Goal: Task Accomplishment & Management: Use online tool/utility

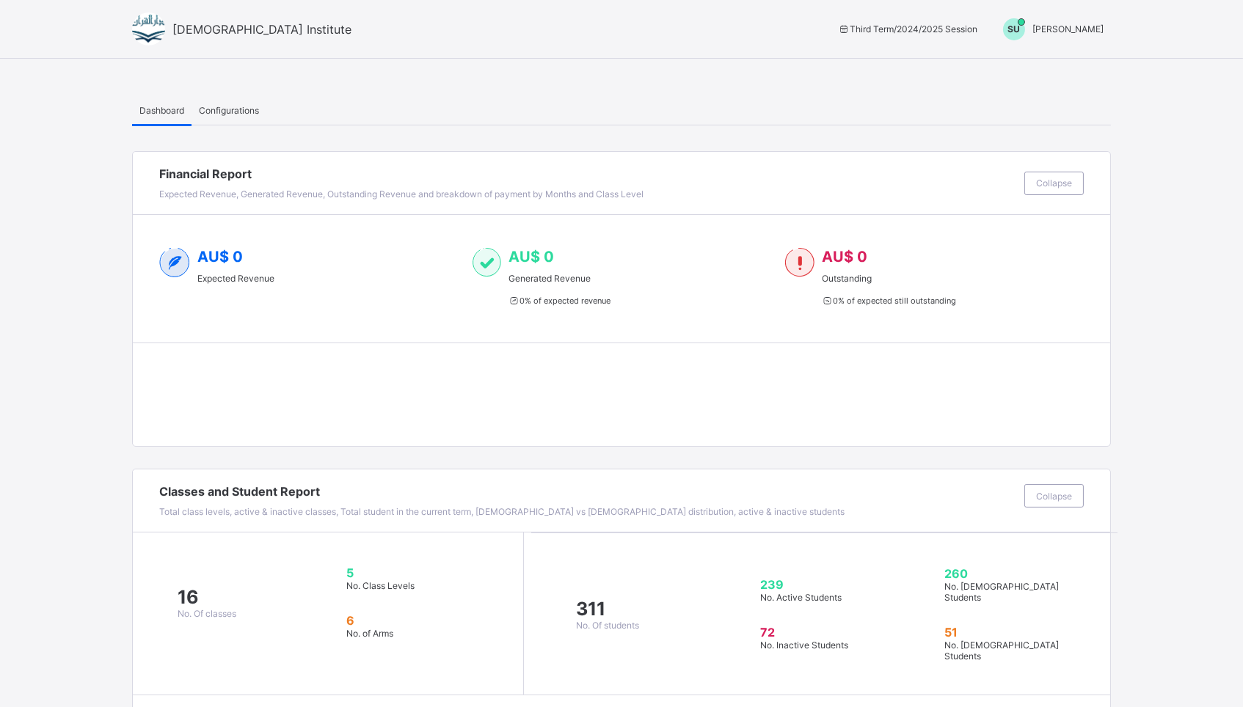
click at [1067, 35] on div "SU [PERSON_NAME]" at bounding box center [1049, 29] width 123 height 22
click at [1041, 61] on span "Switch to Admin View" at bounding box center [1049, 62] width 112 height 17
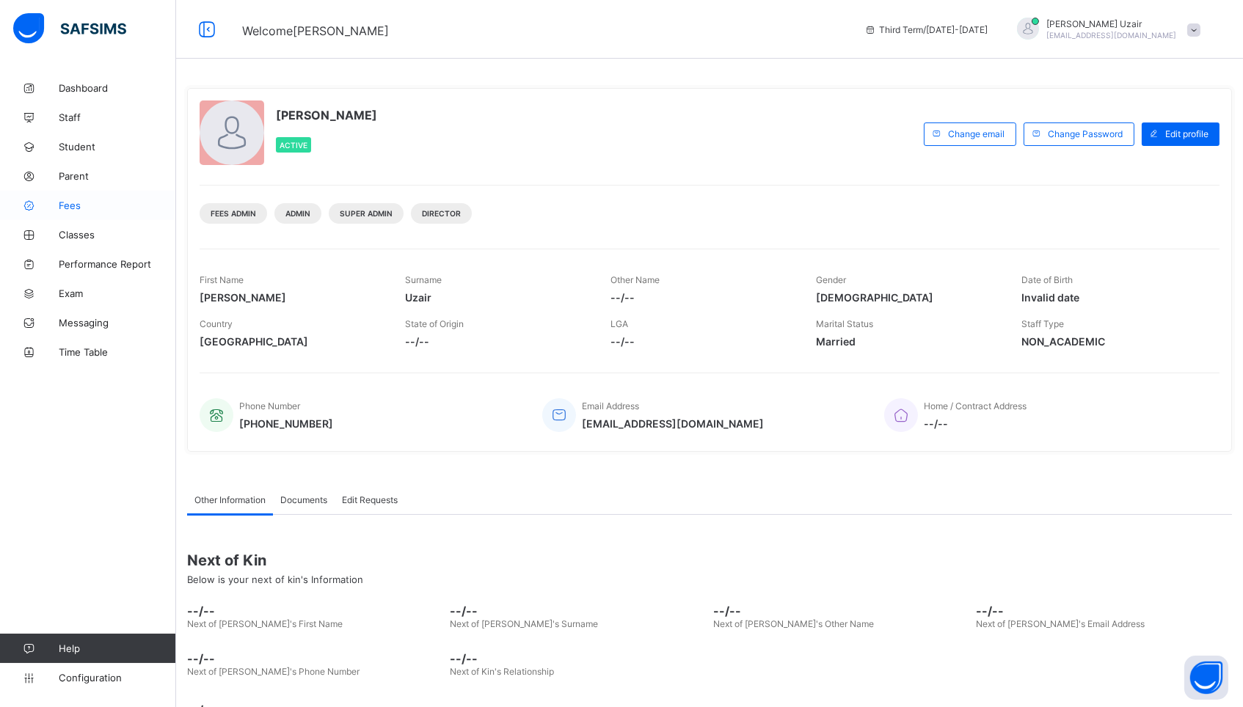
click at [85, 208] on span "Fees" at bounding box center [117, 206] width 117 height 12
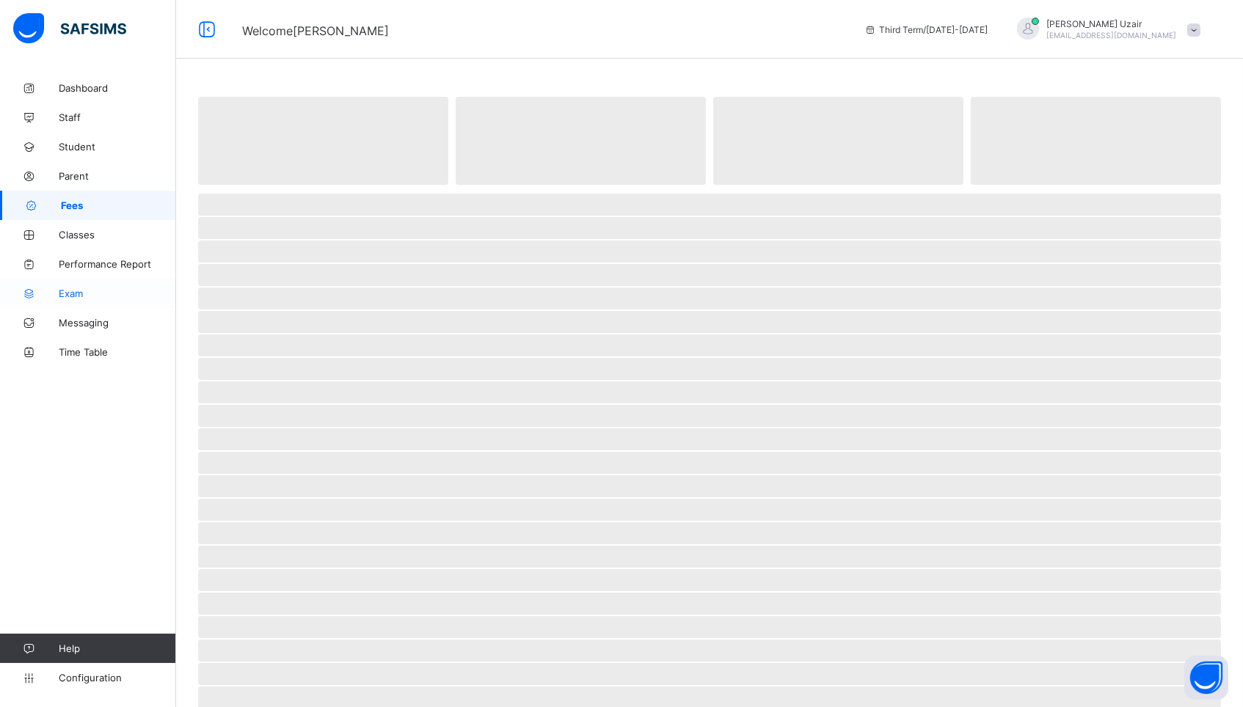
select select "****"
select select "*"
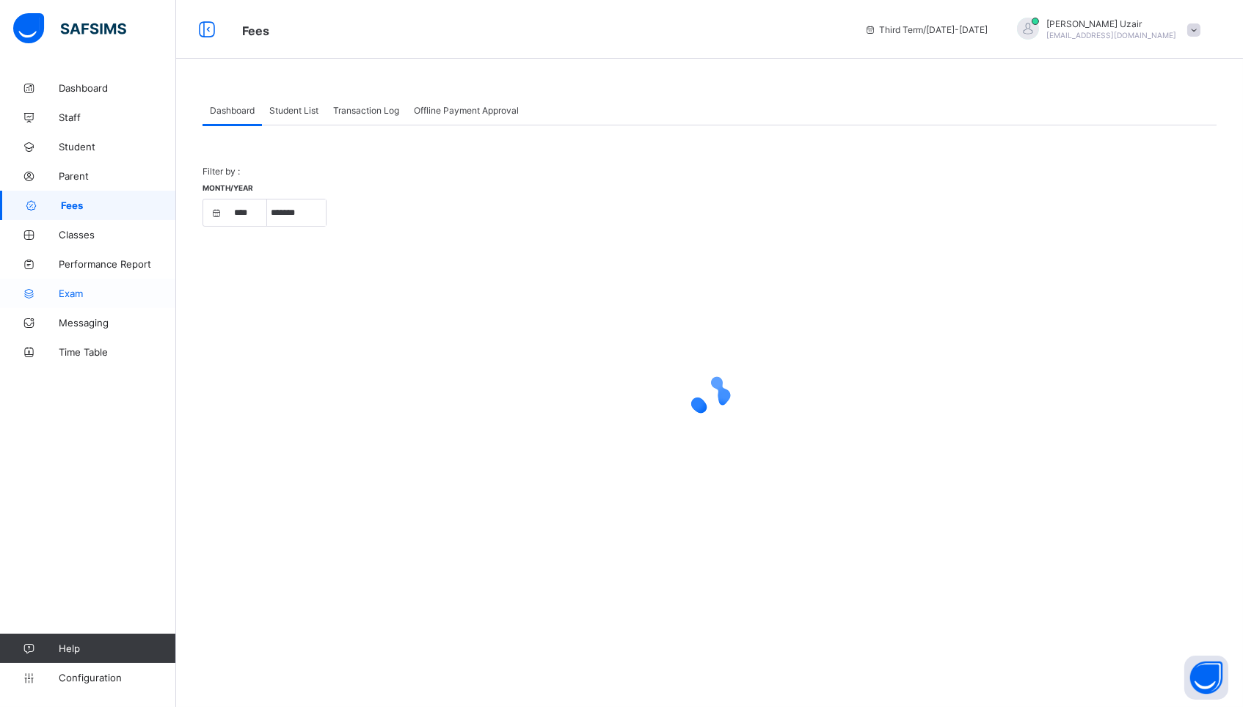
click at [82, 296] on span "Exam" at bounding box center [117, 294] width 117 height 12
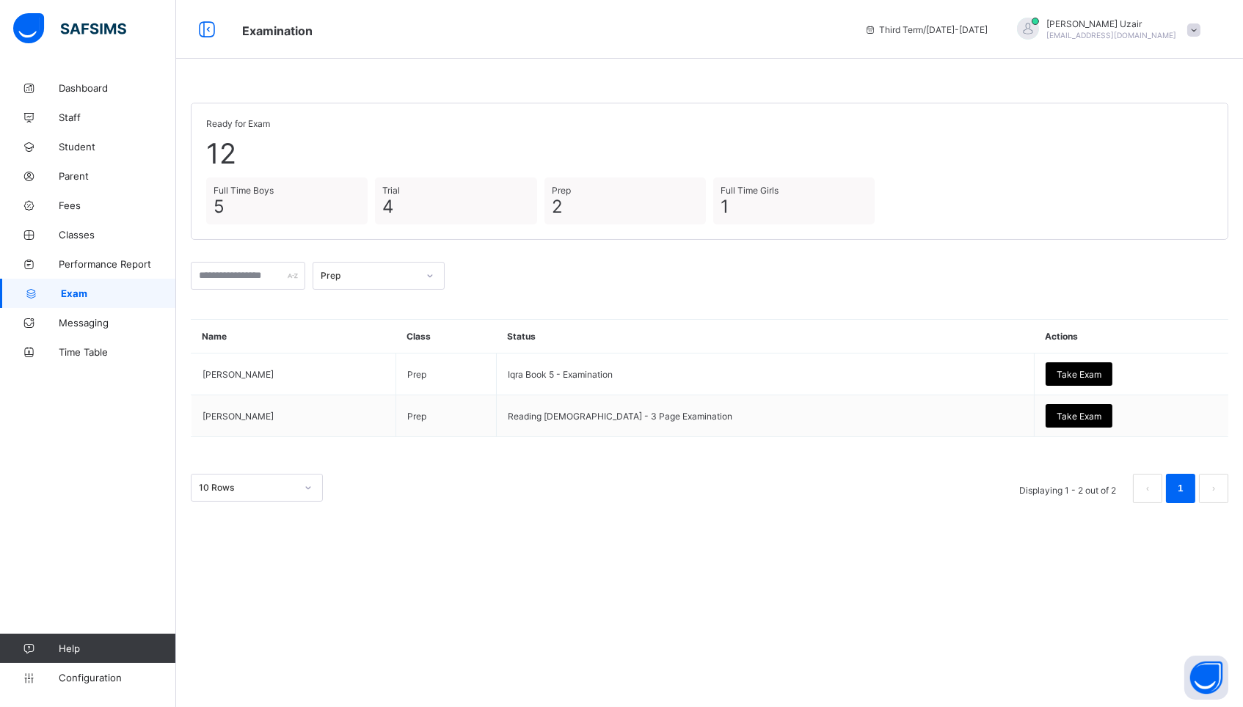
click at [424, 278] on div at bounding box center [429, 275] width 25 height 23
click at [400, 369] on div "Full Time Boys" at bounding box center [378, 376] width 131 height 23
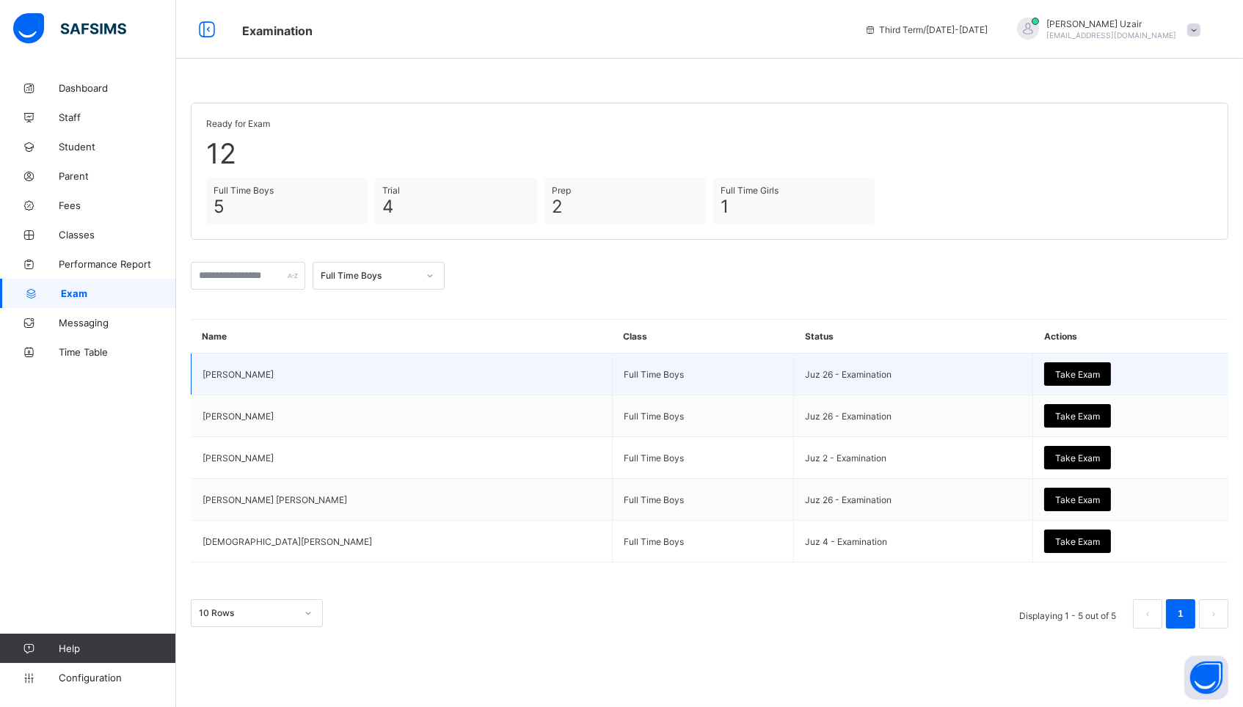
click at [1078, 372] on span "Take Exam" at bounding box center [1077, 374] width 45 height 11
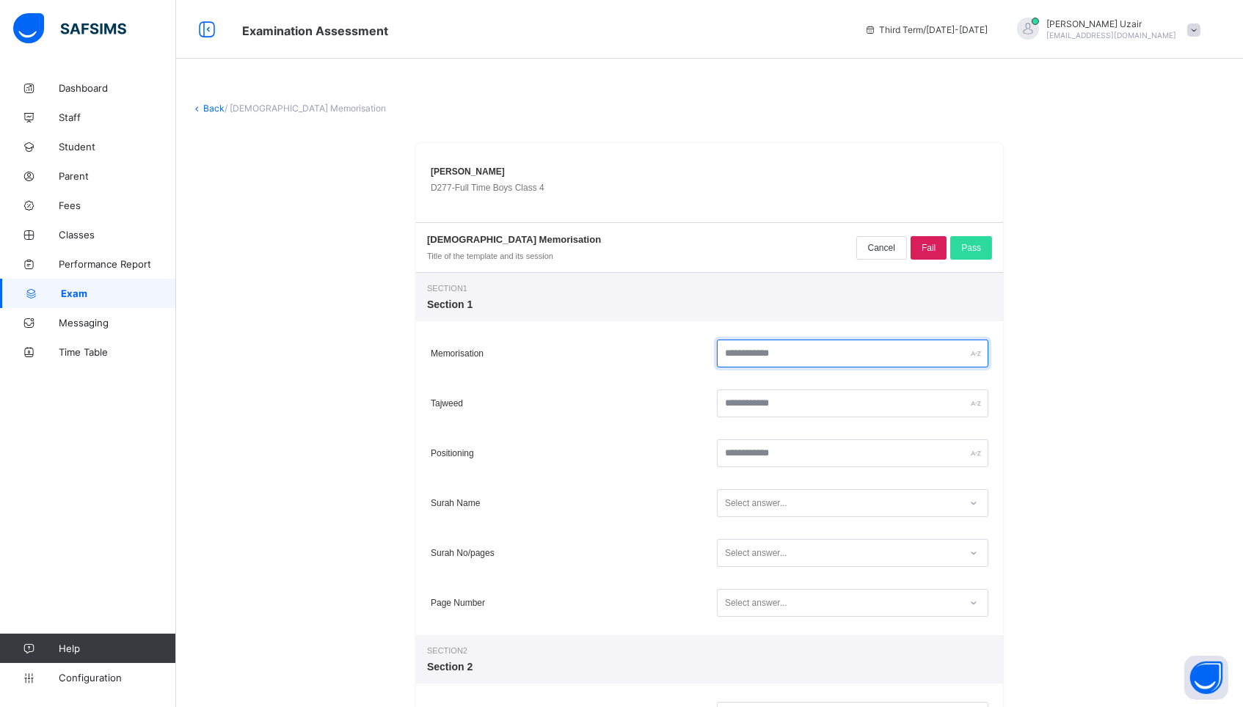
click at [814, 360] on input "text" at bounding box center [852, 354] width 271 height 28
type input "**"
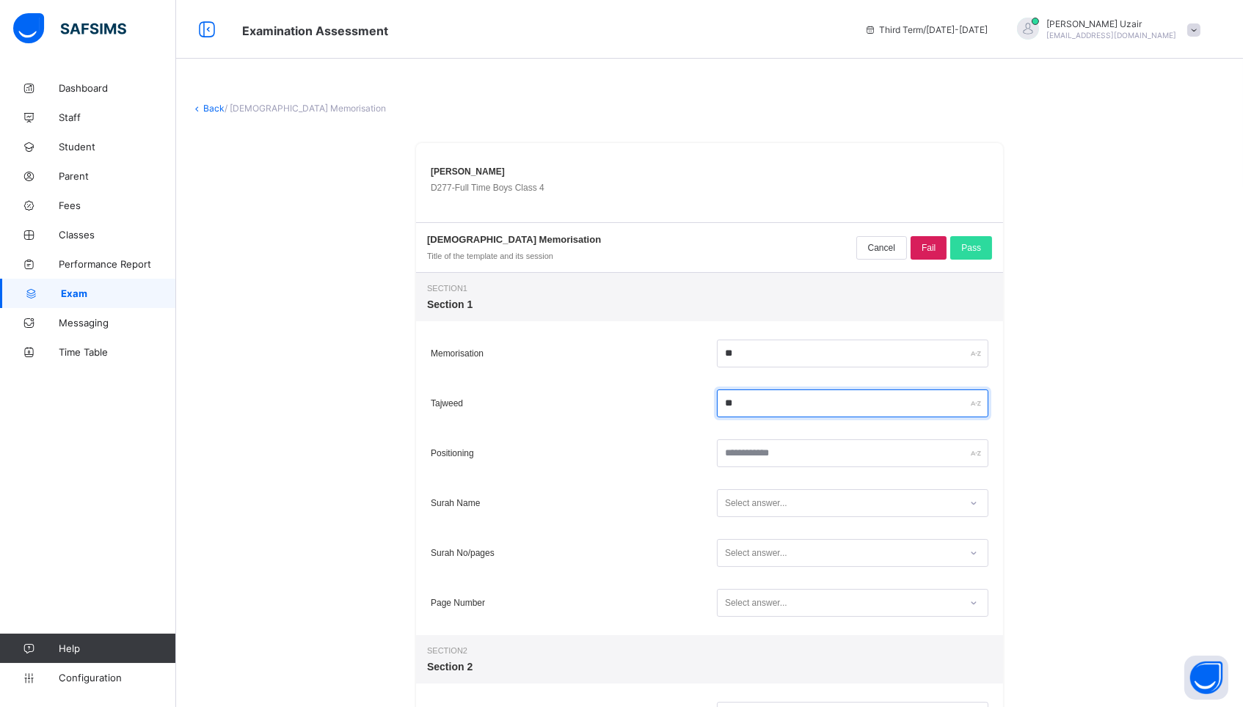
type input "**"
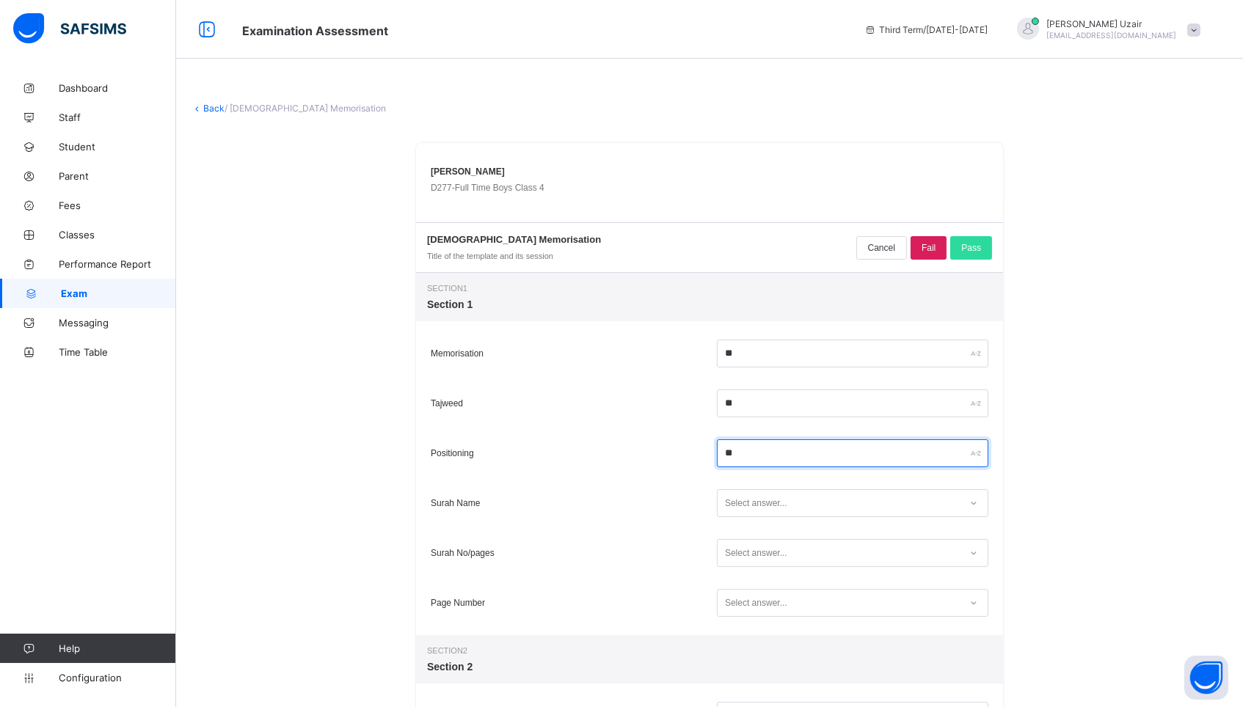
type input "**"
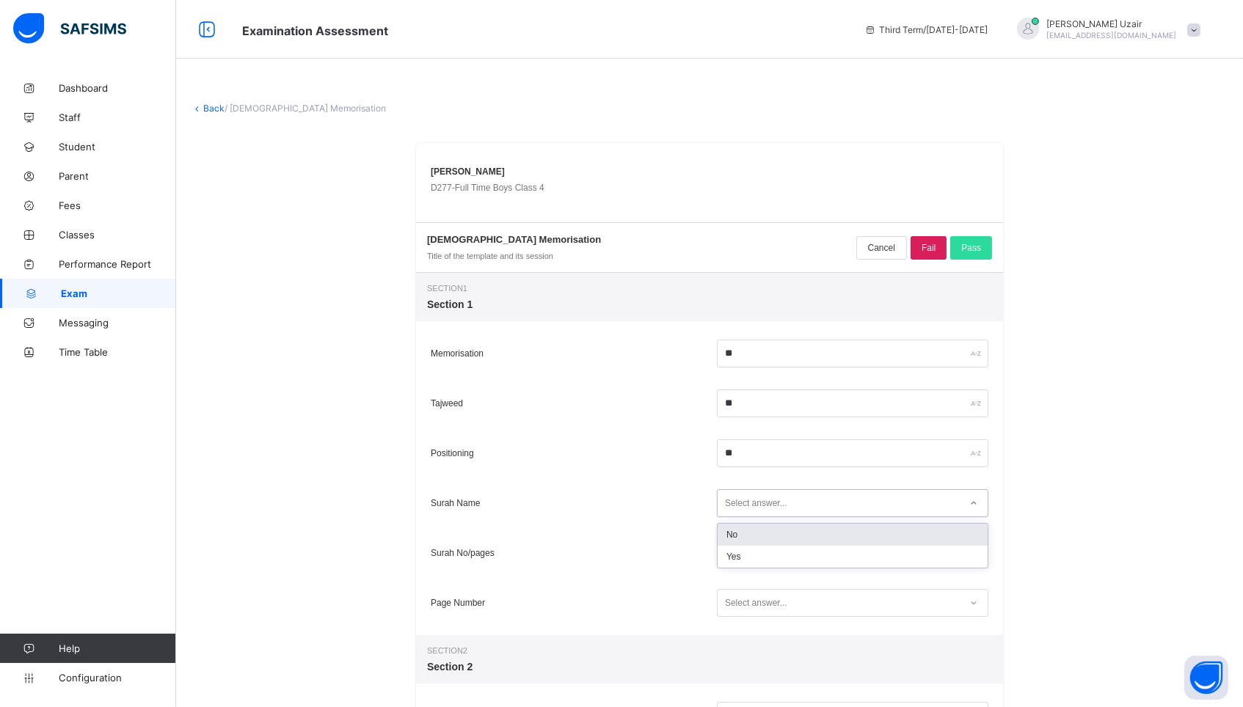
click at [798, 497] on div "Select answer..." at bounding box center [839, 504] width 242 height 20
click at [776, 558] on div "Yes" at bounding box center [853, 557] width 270 height 22
click at [776, 558] on div "Select answer..." at bounding box center [756, 553] width 62 height 28
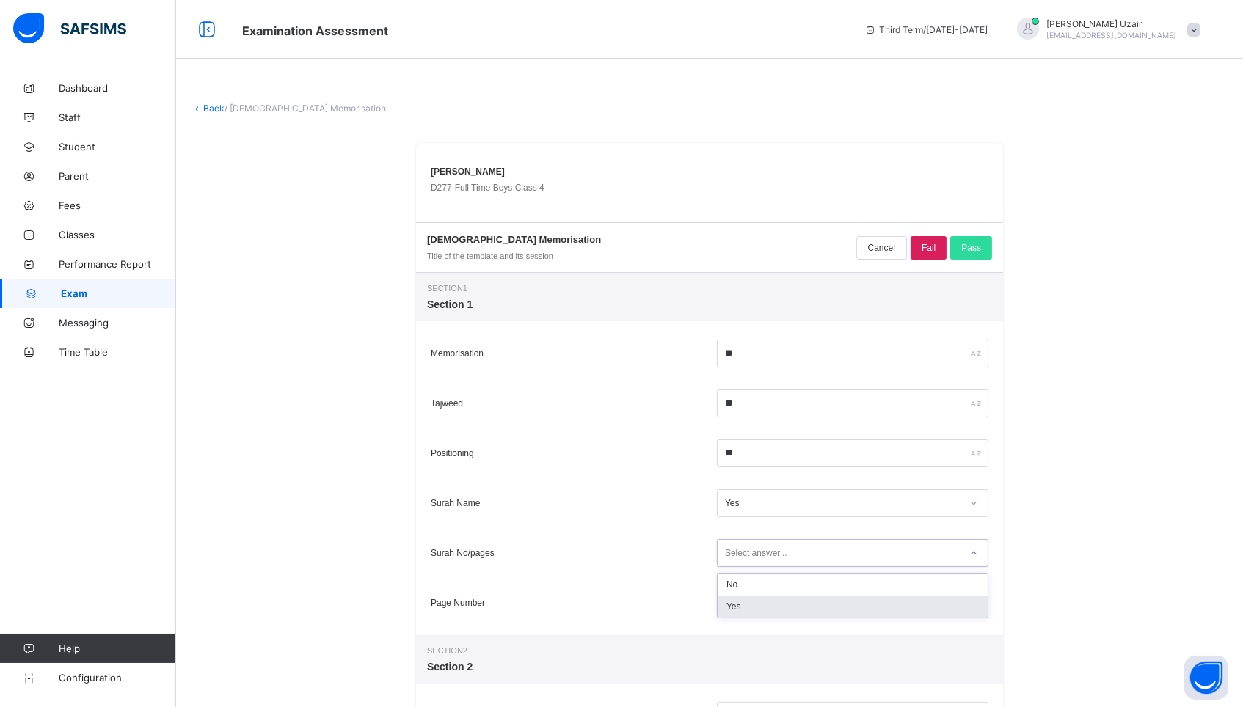
click at [764, 604] on div "Yes" at bounding box center [853, 607] width 270 height 22
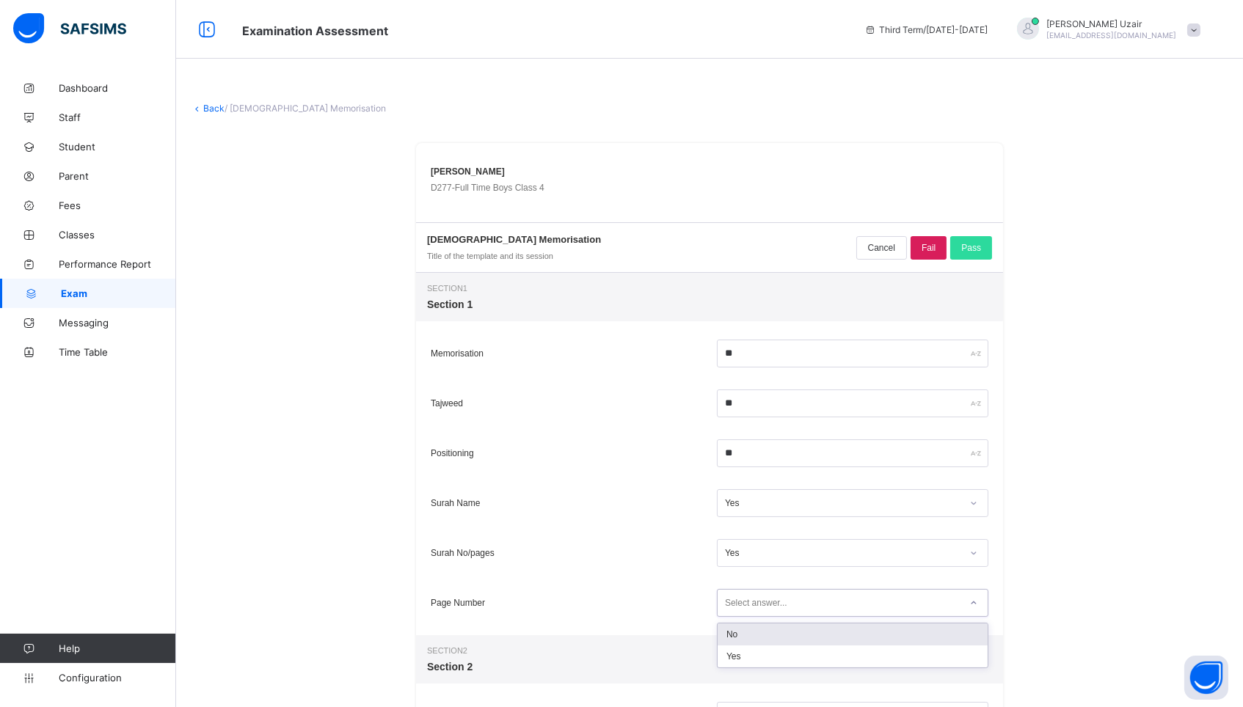
click at [764, 604] on div "Select answer..." at bounding box center [756, 603] width 62 height 28
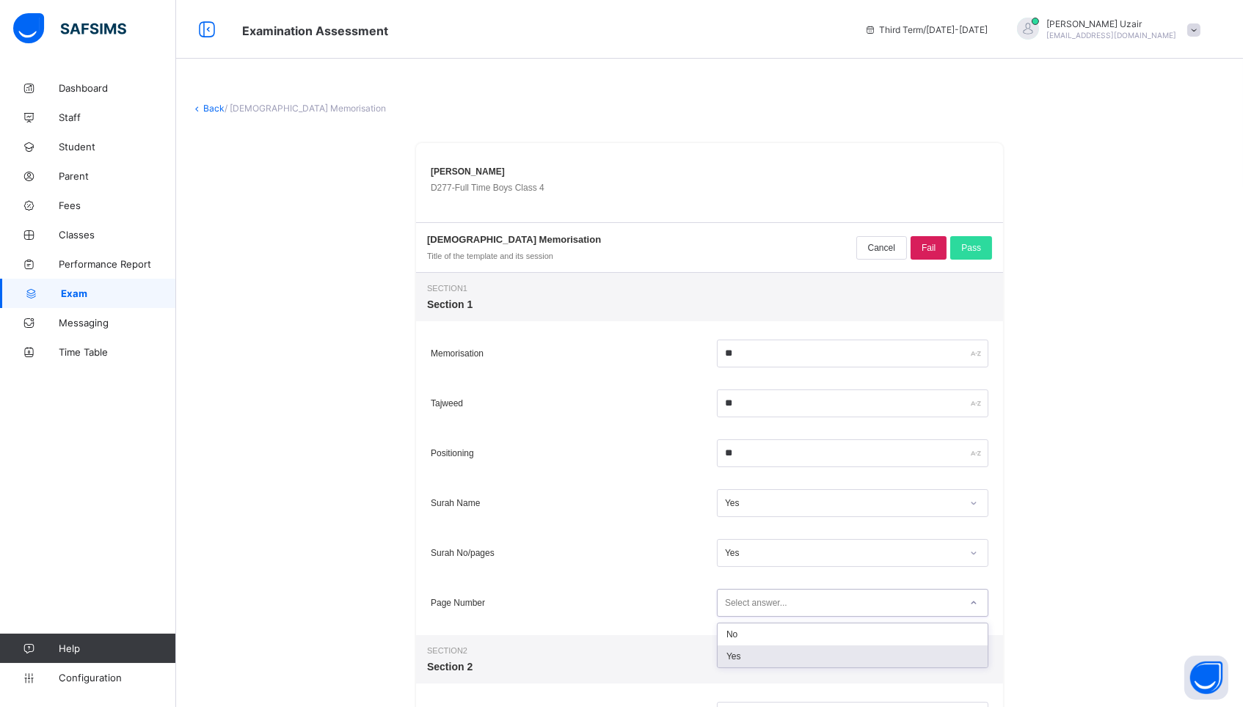
click at [751, 664] on div "Yes" at bounding box center [853, 657] width 270 height 22
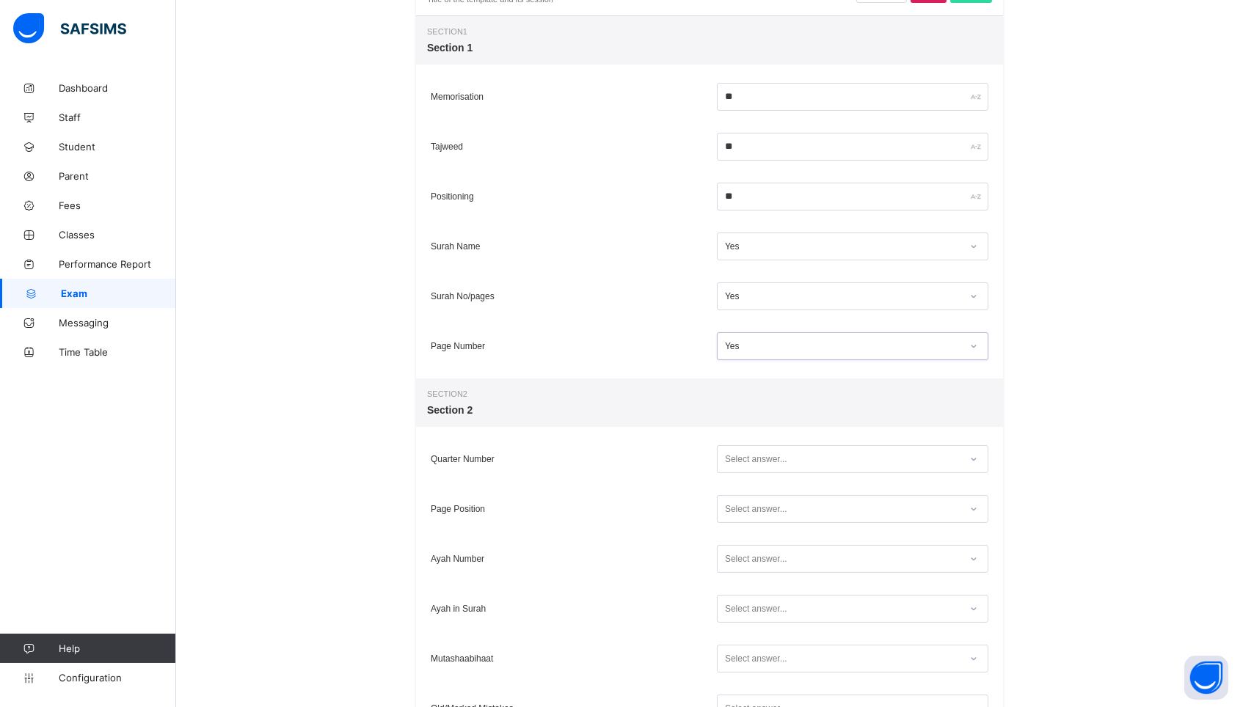
scroll to position [264, 0]
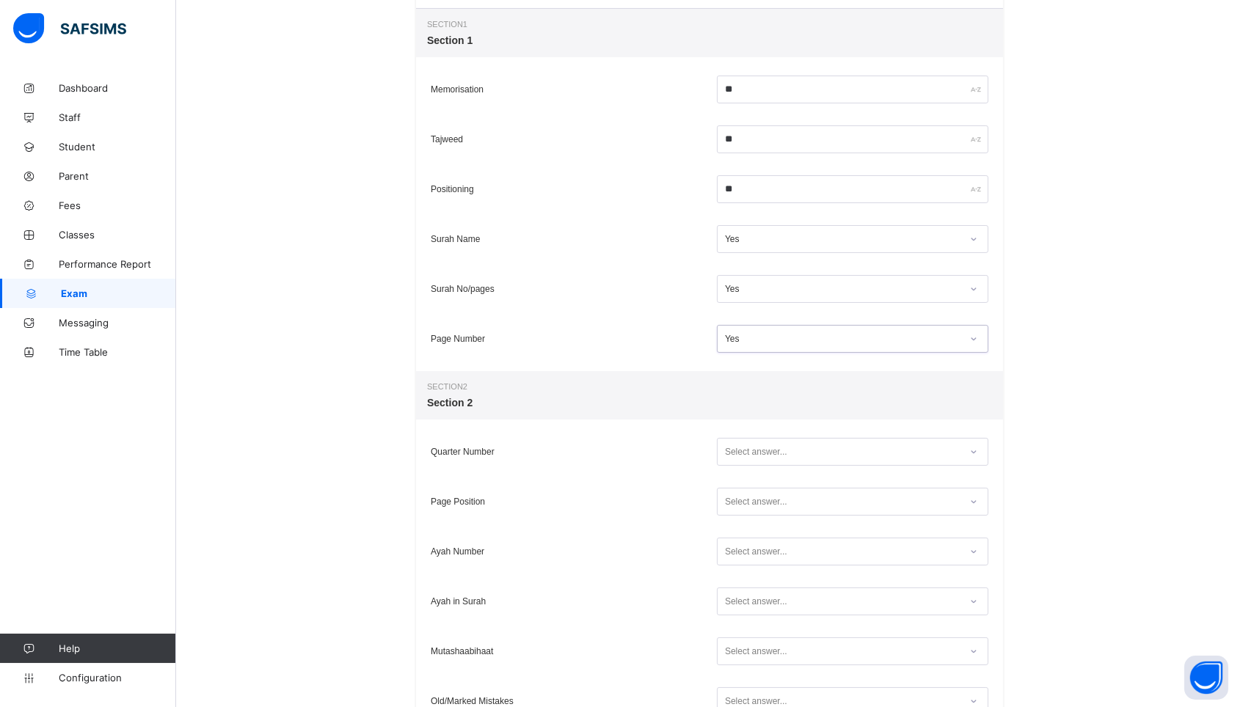
click at [764, 453] on div "Select answer..." at bounding box center [756, 452] width 62 height 28
click at [751, 520] on div "Page Position Select answer..." at bounding box center [709, 502] width 587 height 50
click at [767, 460] on div "Select answer..." at bounding box center [756, 452] width 62 height 28
click at [755, 511] on div "Yes" at bounding box center [853, 505] width 270 height 22
click at [755, 511] on div "Select answer..." at bounding box center [852, 502] width 271 height 28
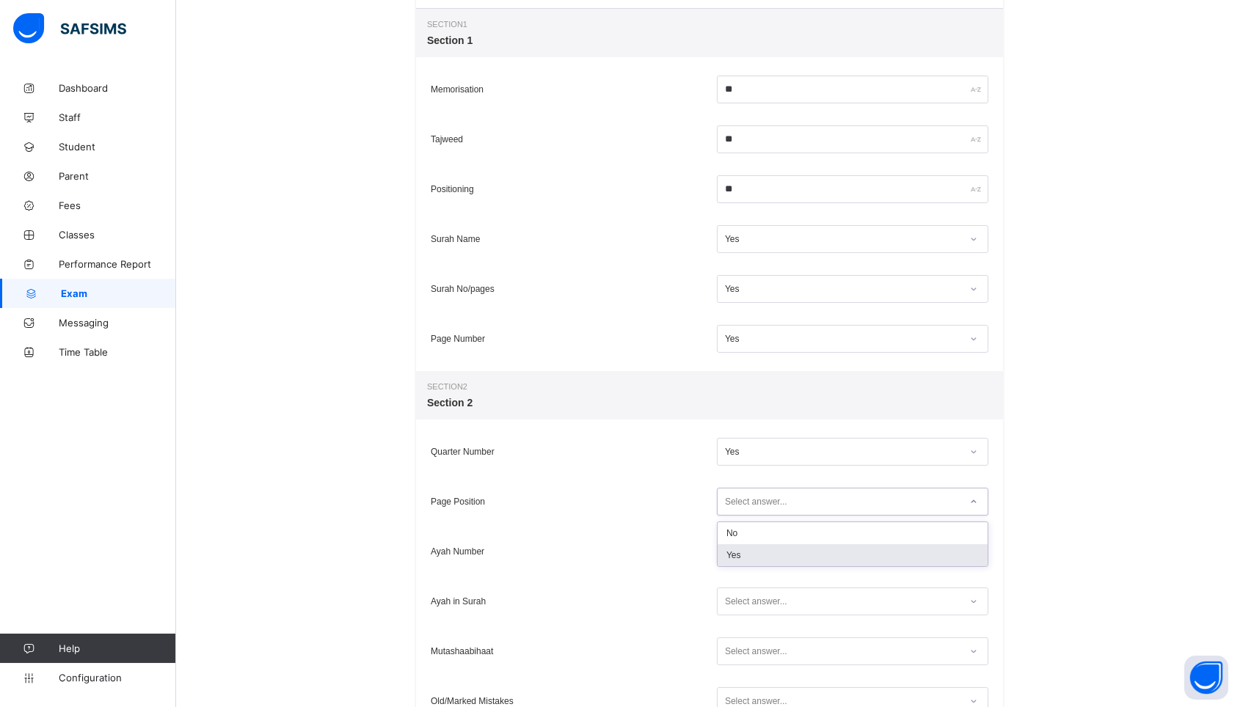
click at [751, 552] on div "Yes" at bounding box center [853, 555] width 270 height 22
click at [751, 552] on div "Select answer..." at bounding box center [756, 552] width 62 height 28
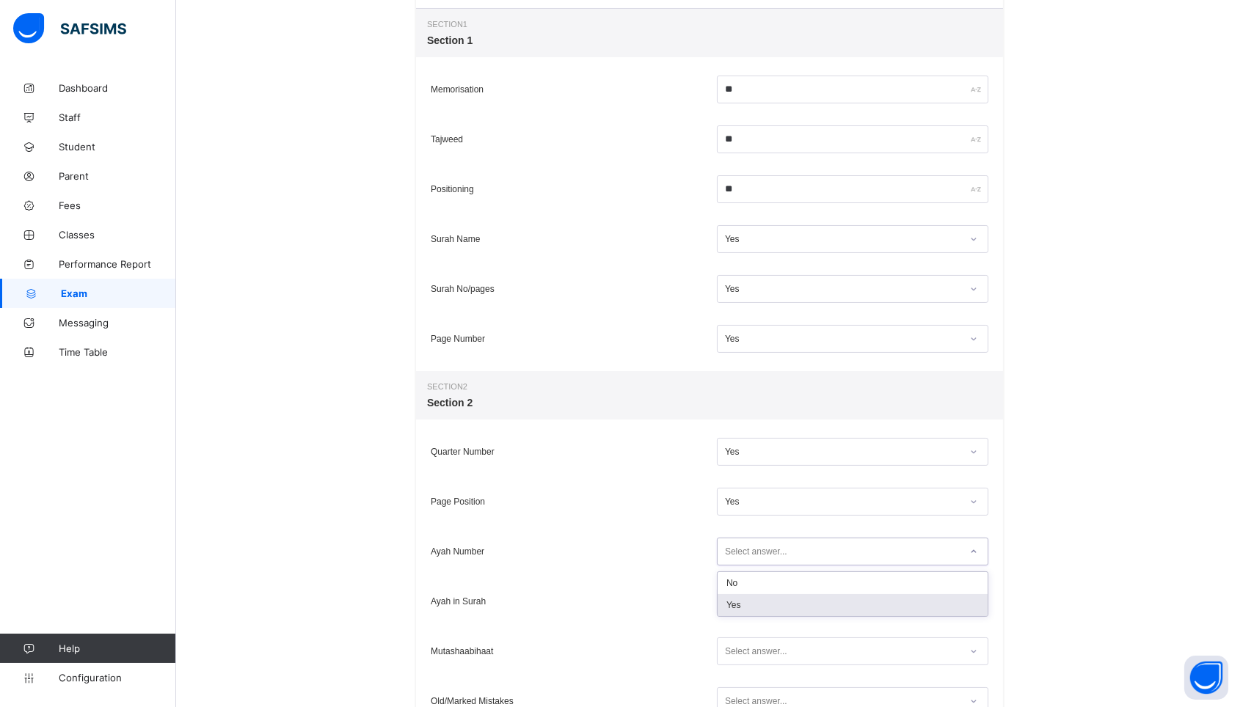
click at [740, 607] on div "Yes" at bounding box center [853, 605] width 270 height 22
click at [741, 608] on div "Select answer..." at bounding box center [756, 602] width 62 height 28
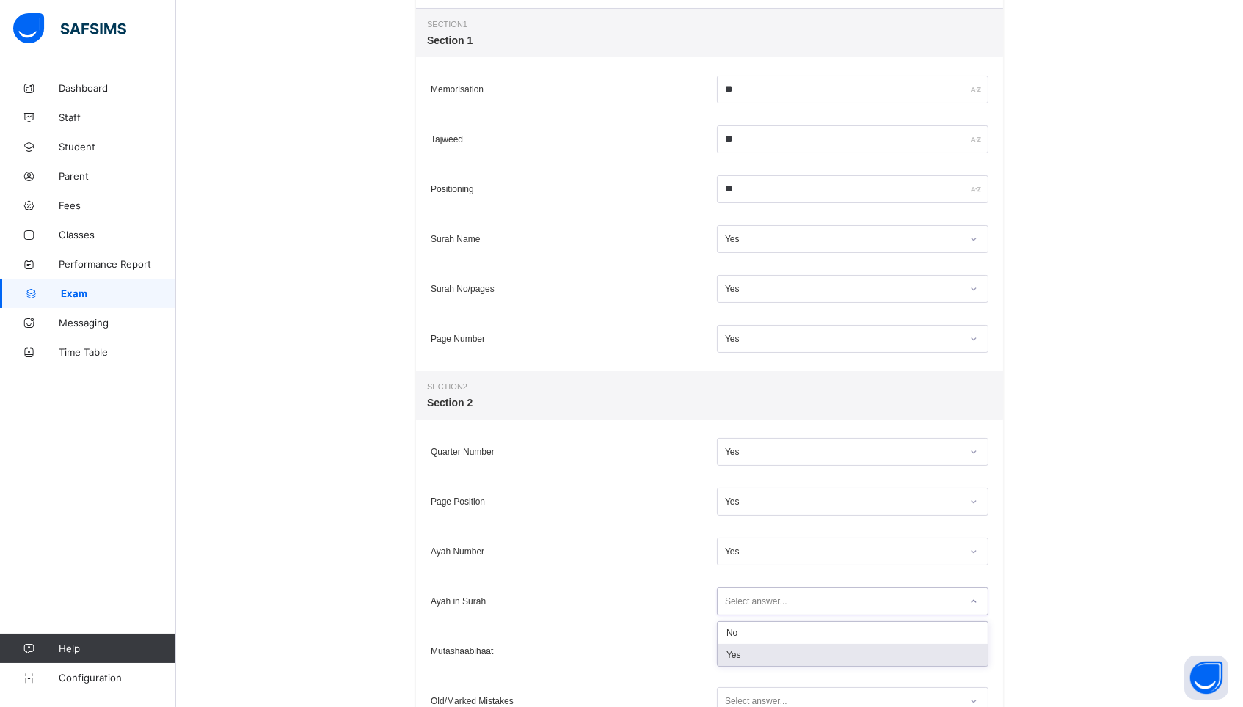
click at [737, 649] on div "Yes" at bounding box center [853, 655] width 270 height 22
click at [739, 647] on div "Select answer..." at bounding box center [756, 648] width 62 height 28
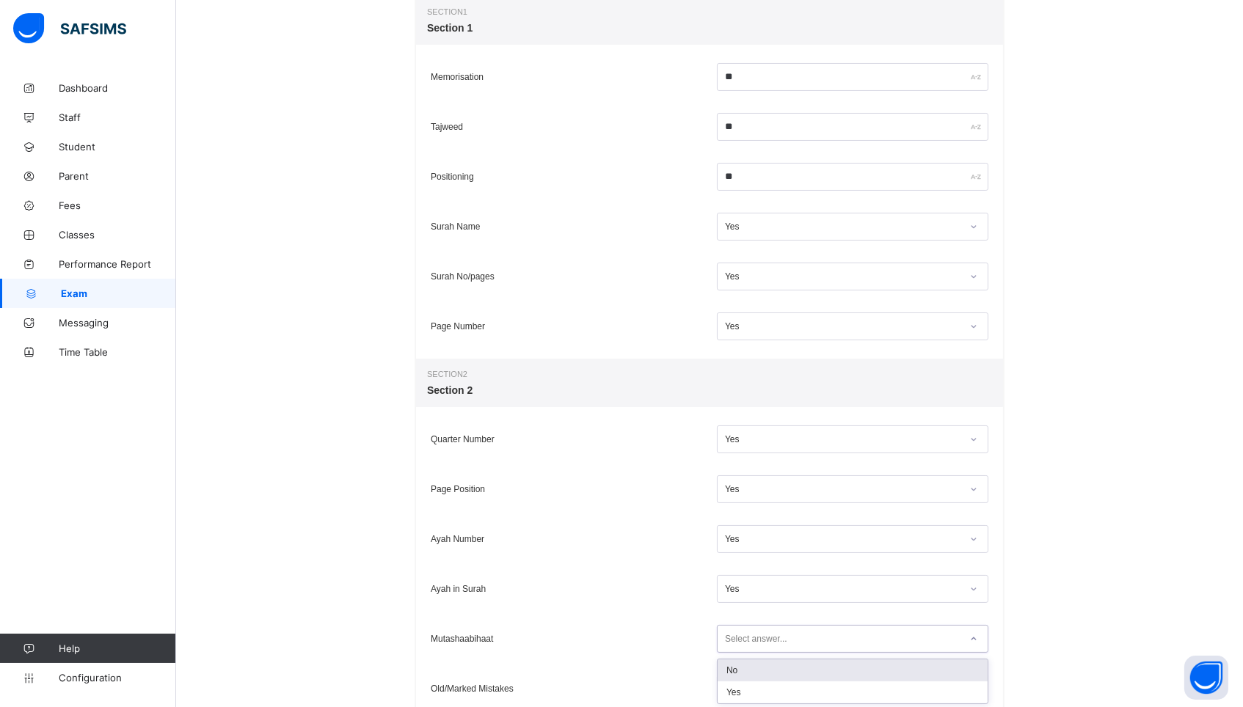
scroll to position [279, 0]
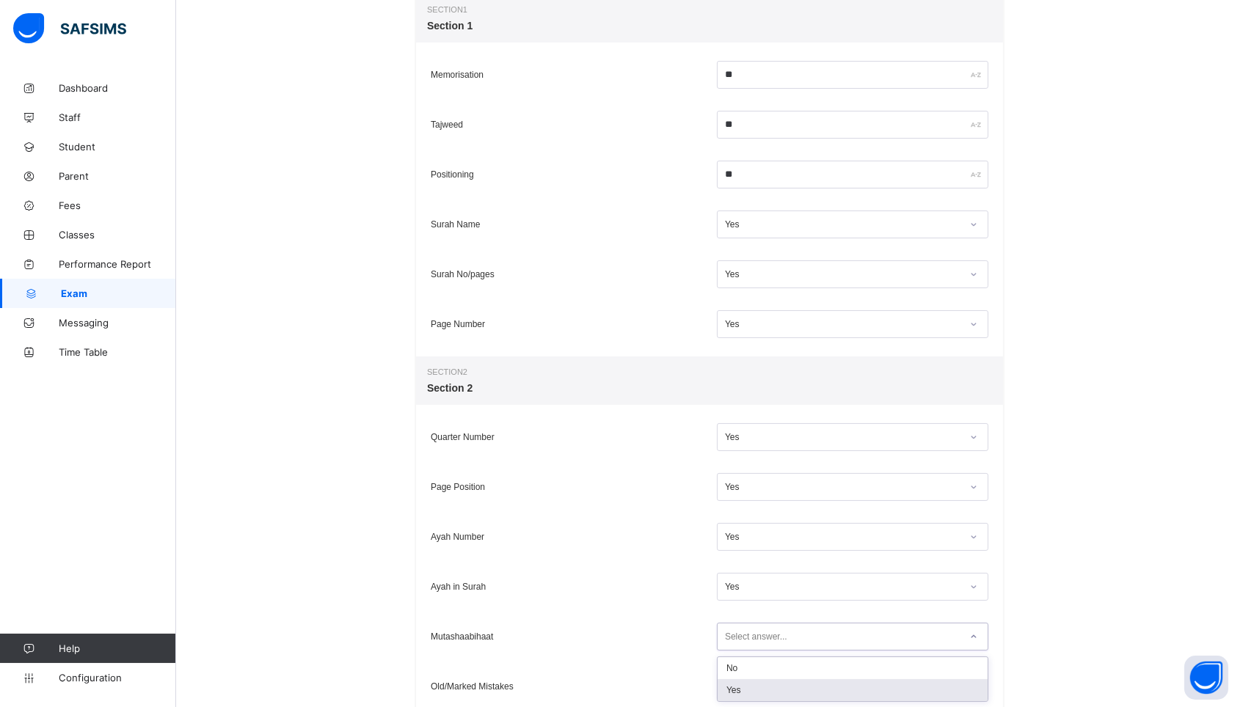
click at [731, 693] on div "Yes" at bounding box center [853, 690] width 270 height 22
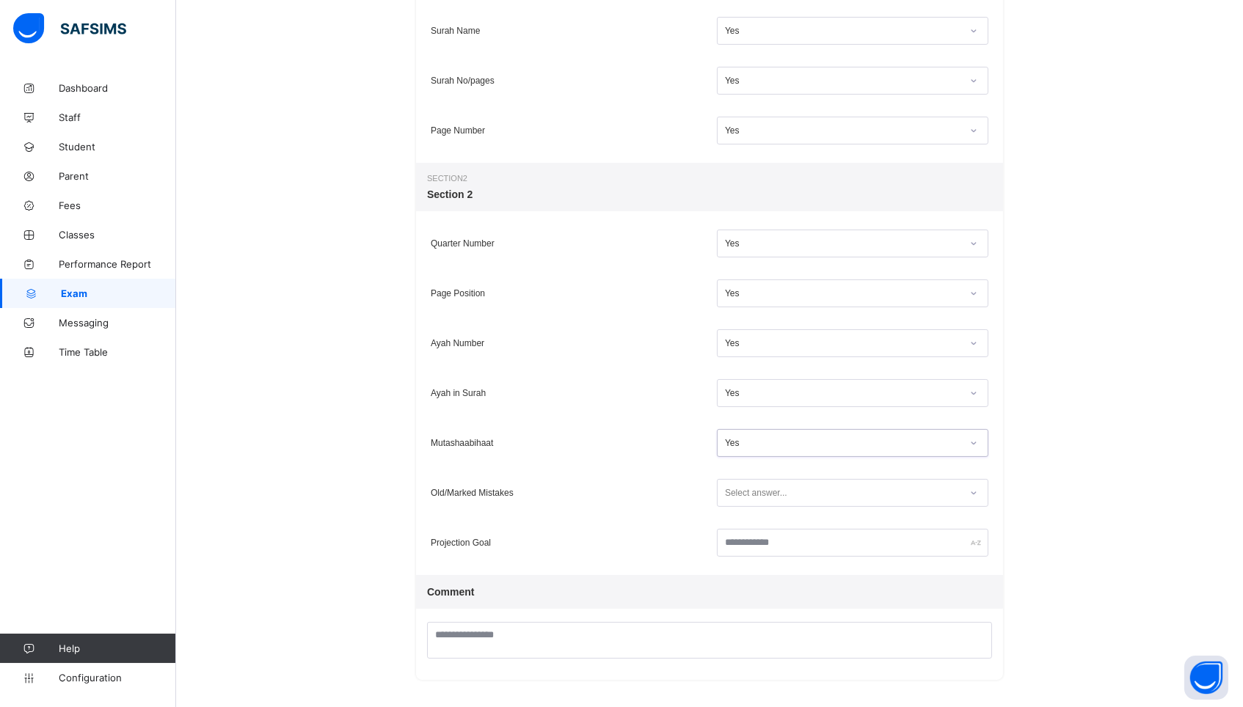
scroll to position [471, 0]
click at [745, 501] on div "Select answer..." at bounding box center [756, 495] width 62 height 28
click at [739, 549] on div "Yes" at bounding box center [853, 548] width 270 height 22
click at [742, 550] on input "text" at bounding box center [852, 544] width 271 height 28
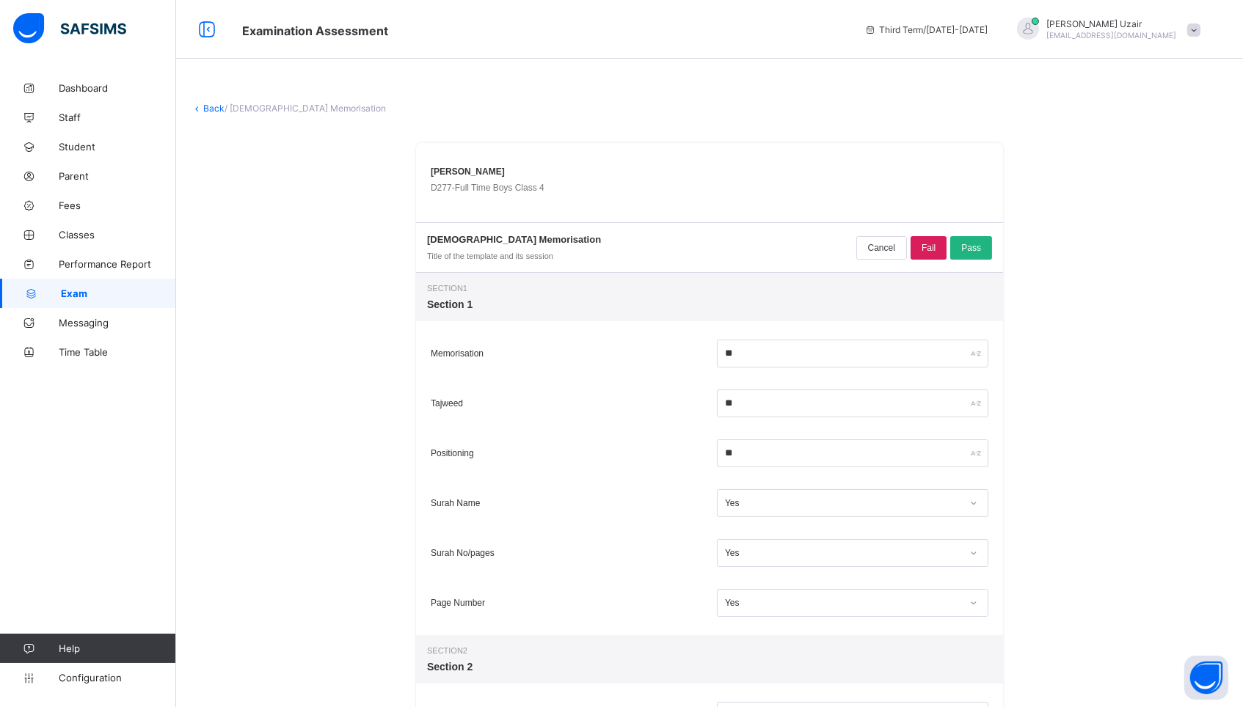
scroll to position [0, 0]
type input "********"
click at [972, 260] on div "Cancel Fail Pass" at bounding box center [924, 247] width 136 height 27
click at [971, 247] on span "Pass" at bounding box center [971, 248] width 20 height 10
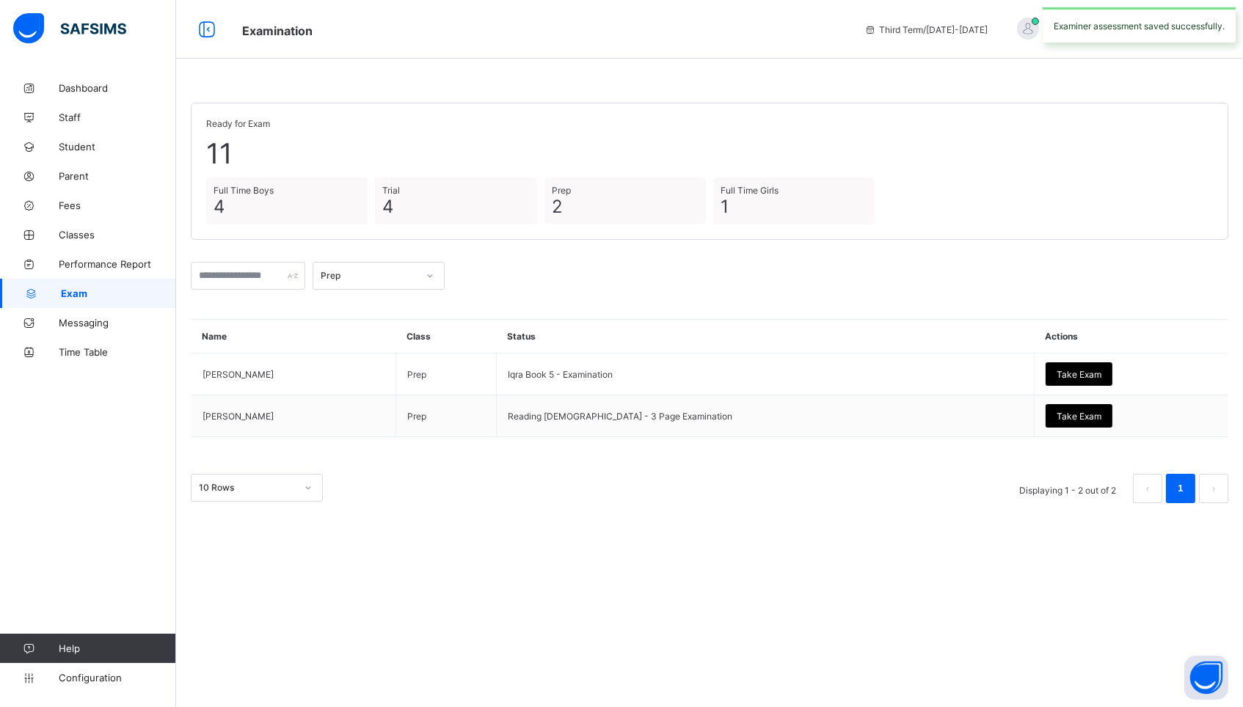
click at [344, 275] on div "Prep" at bounding box center [369, 276] width 97 height 11
click at [348, 365] on div "Full Time Boys" at bounding box center [378, 376] width 131 height 23
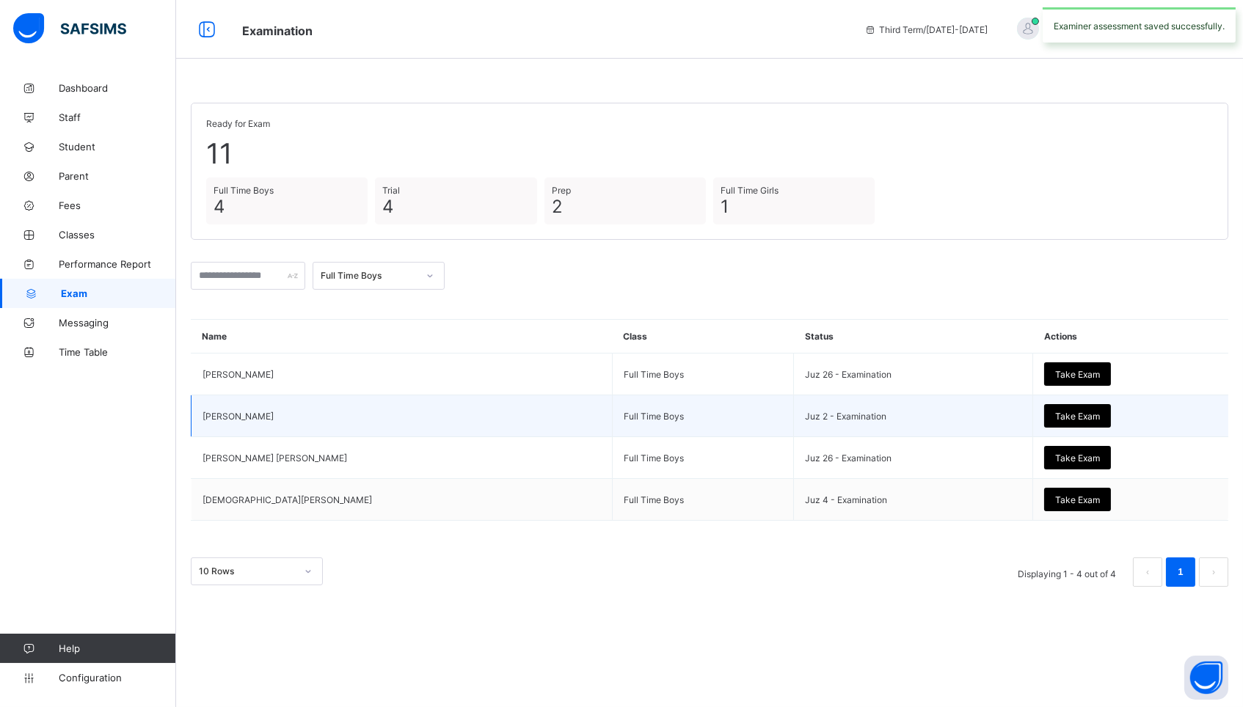
click at [1059, 407] on div "Take Exam" at bounding box center [1077, 415] width 67 height 23
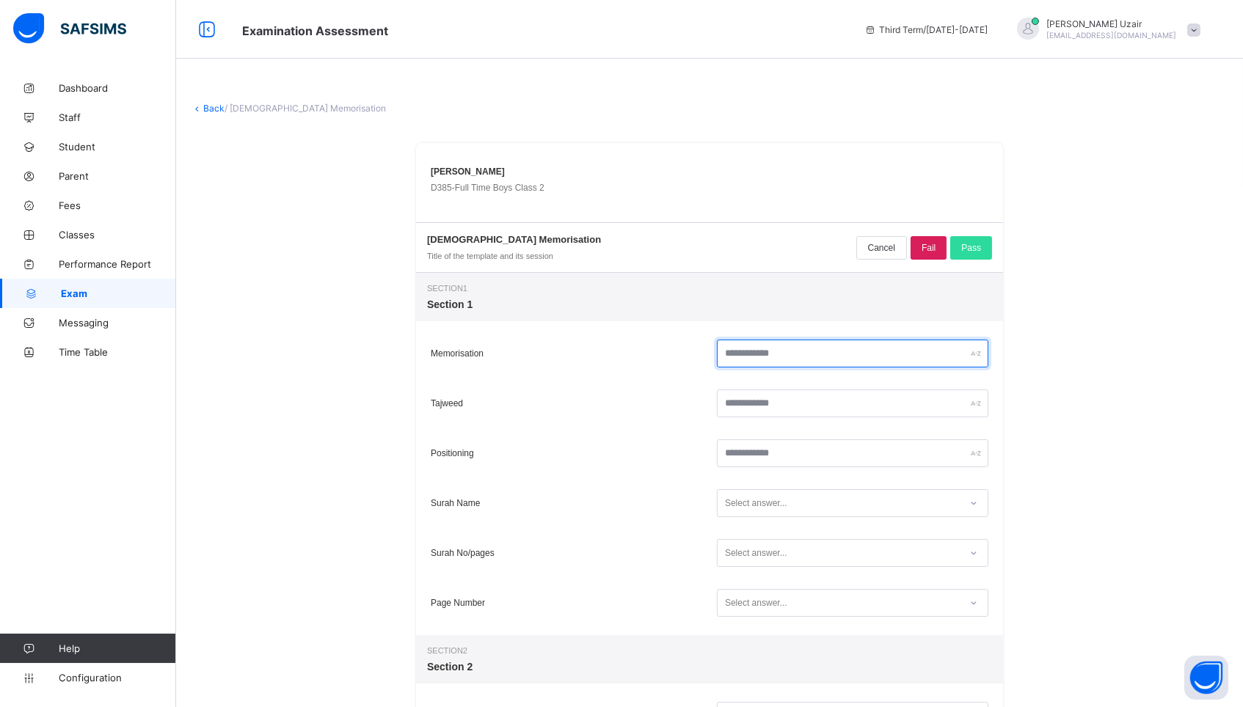
click at [830, 359] on input "text" at bounding box center [852, 354] width 271 height 28
type input "**"
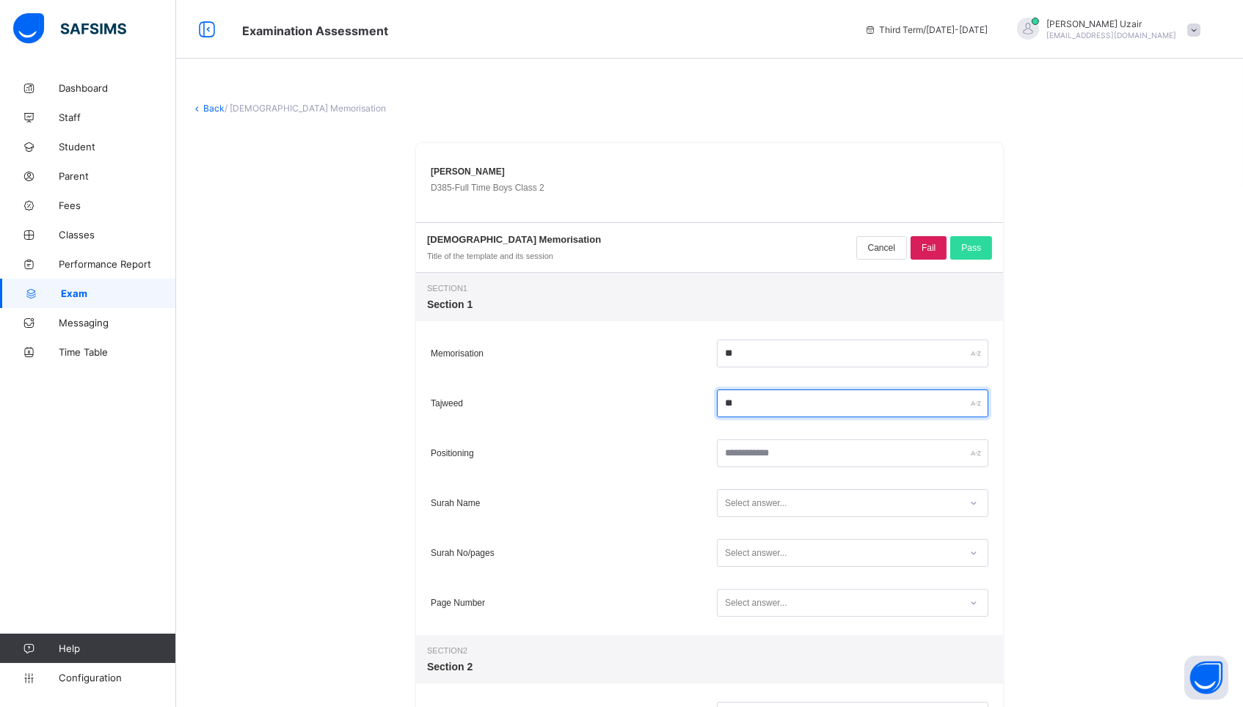
type input "**"
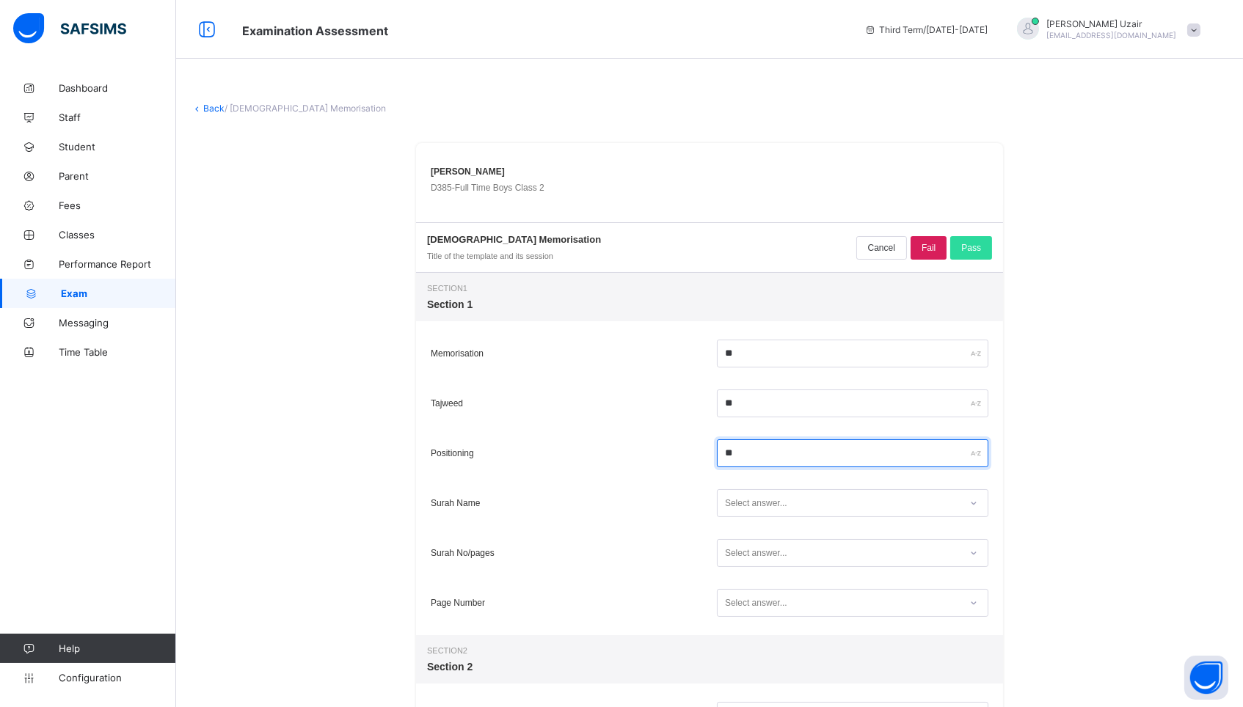
type input "**"
click at [810, 501] on div "Select answer..." at bounding box center [839, 504] width 242 height 20
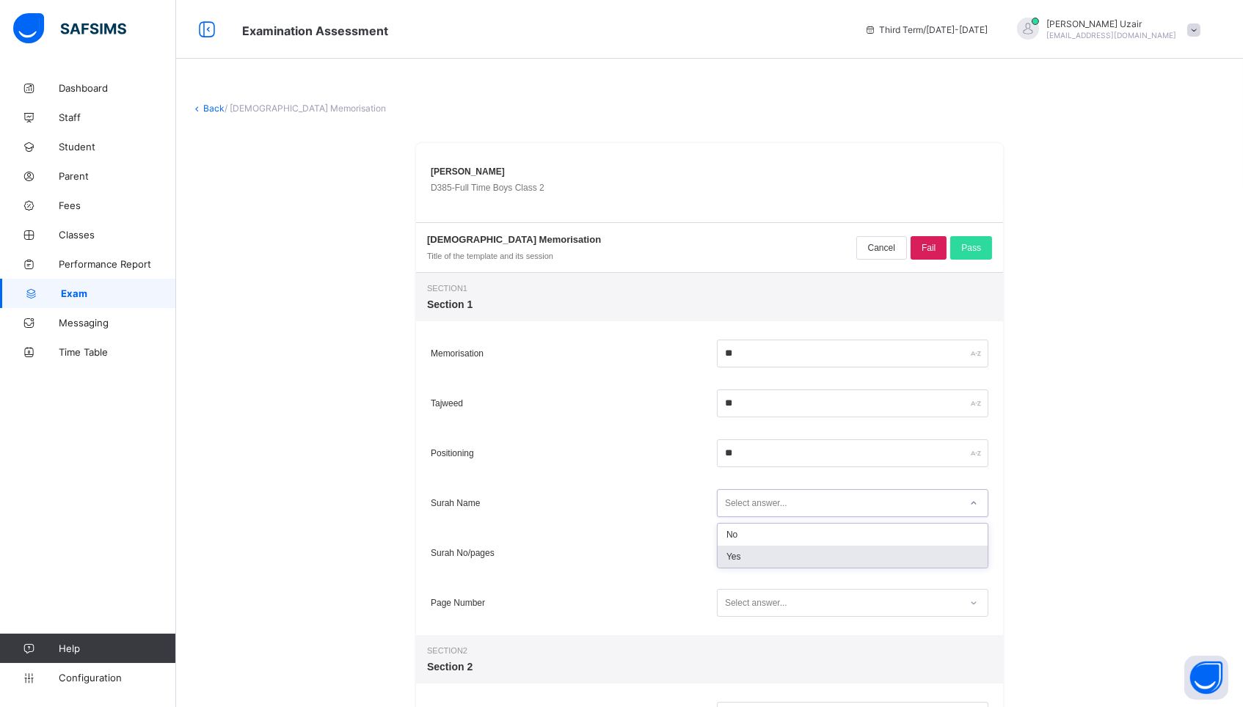
click at [777, 551] on div "Yes" at bounding box center [853, 557] width 270 height 22
click at [777, 551] on div "Select answer..." at bounding box center [756, 553] width 62 height 28
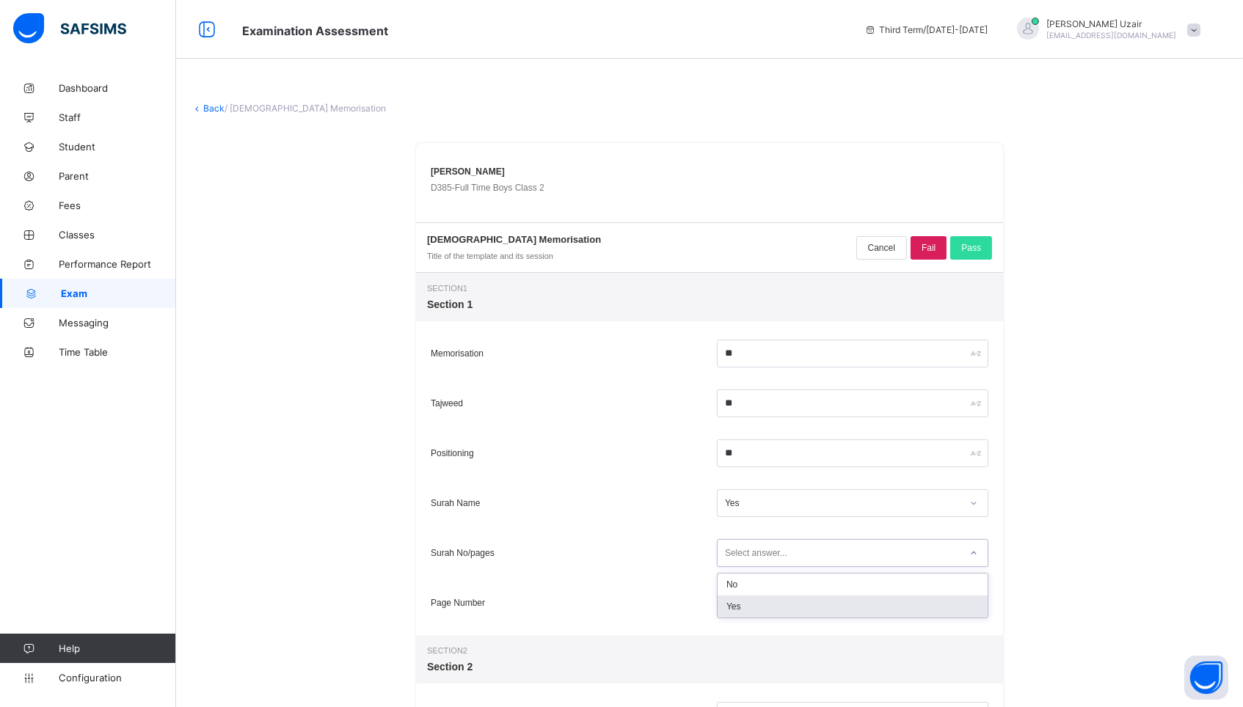
click at [762, 599] on div "Yes" at bounding box center [853, 607] width 270 height 22
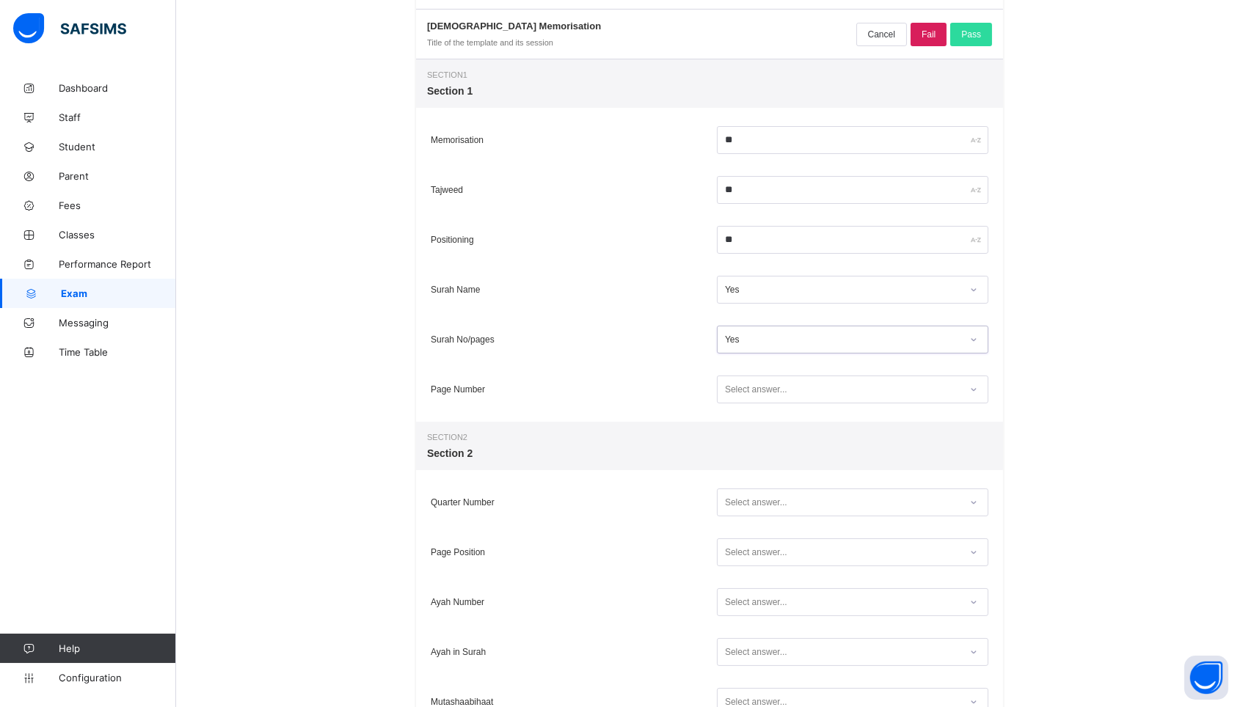
scroll to position [214, 0]
click at [803, 382] on div "Select answer..." at bounding box center [839, 389] width 242 height 20
click at [764, 437] on div "Yes" at bounding box center [853, 442] width 270 height 22
click at [762, 500] on div "Select answer..." at bounding box center [756, 502] width 62 height 28
click at [750, 560] on div "Yes" at bounding box center [853, 555] width 270 height 22
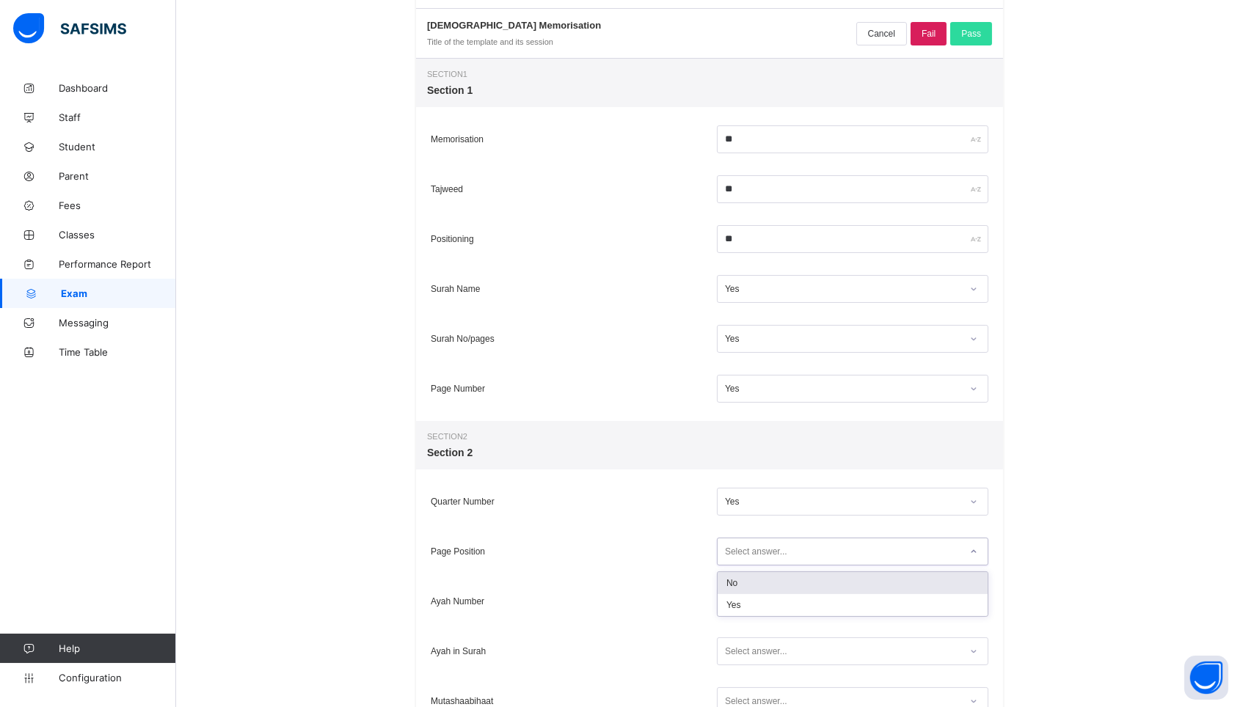
click at [750, 560] on div "Select answer..." at bounding box center [756, 552] width 62 height 28
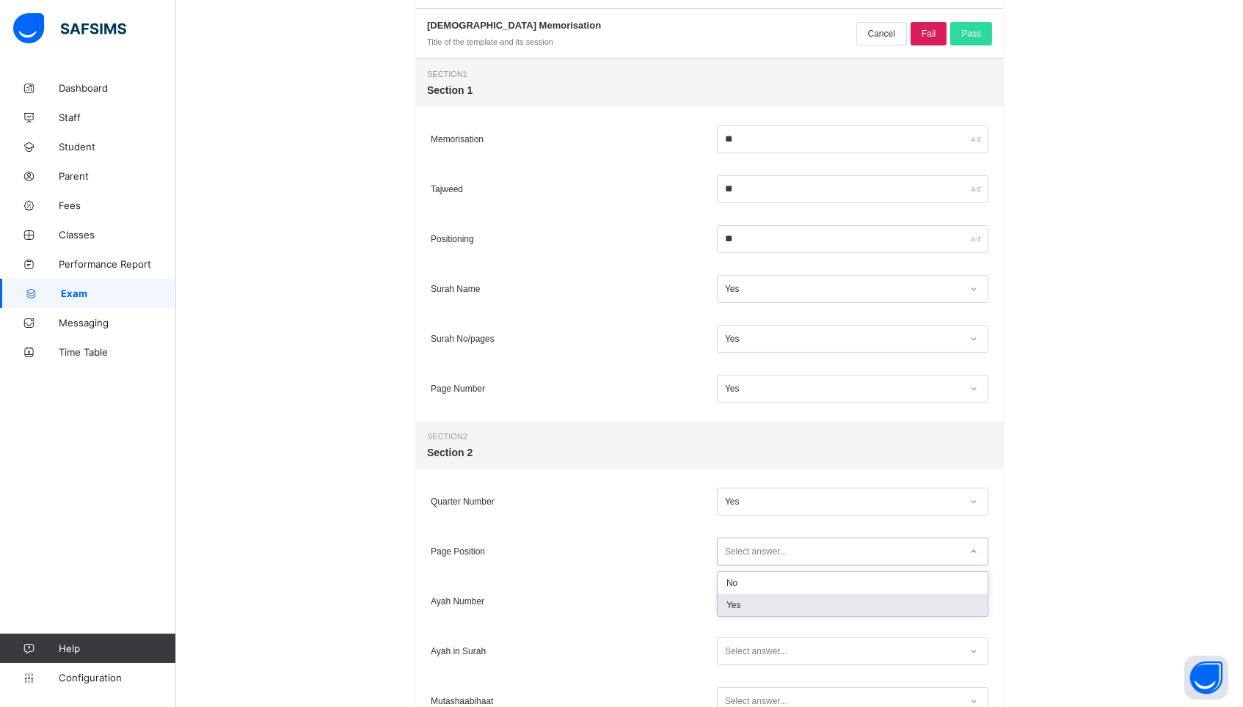
click at [739, 612] on div "Yes" at bounding box center [853, 605] width 270 height 22
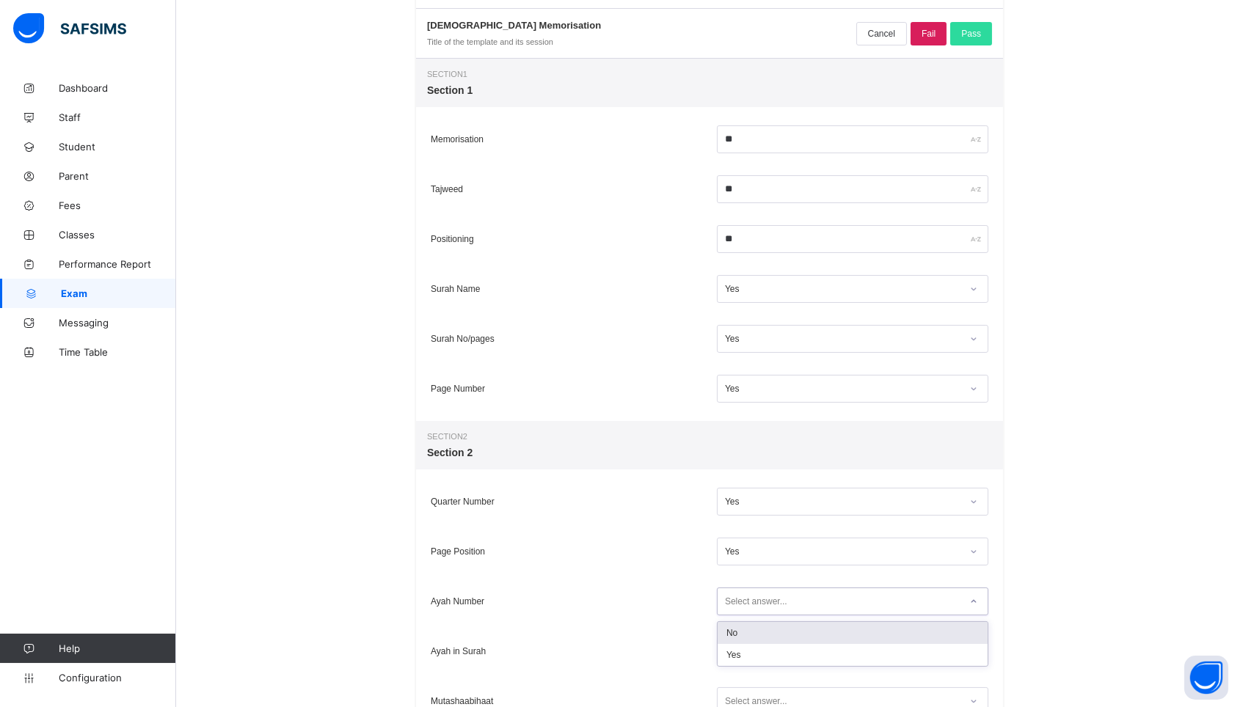
click at [739, 610] on div "Select answer..." at bounding box center [852, 602] width 271 height 28
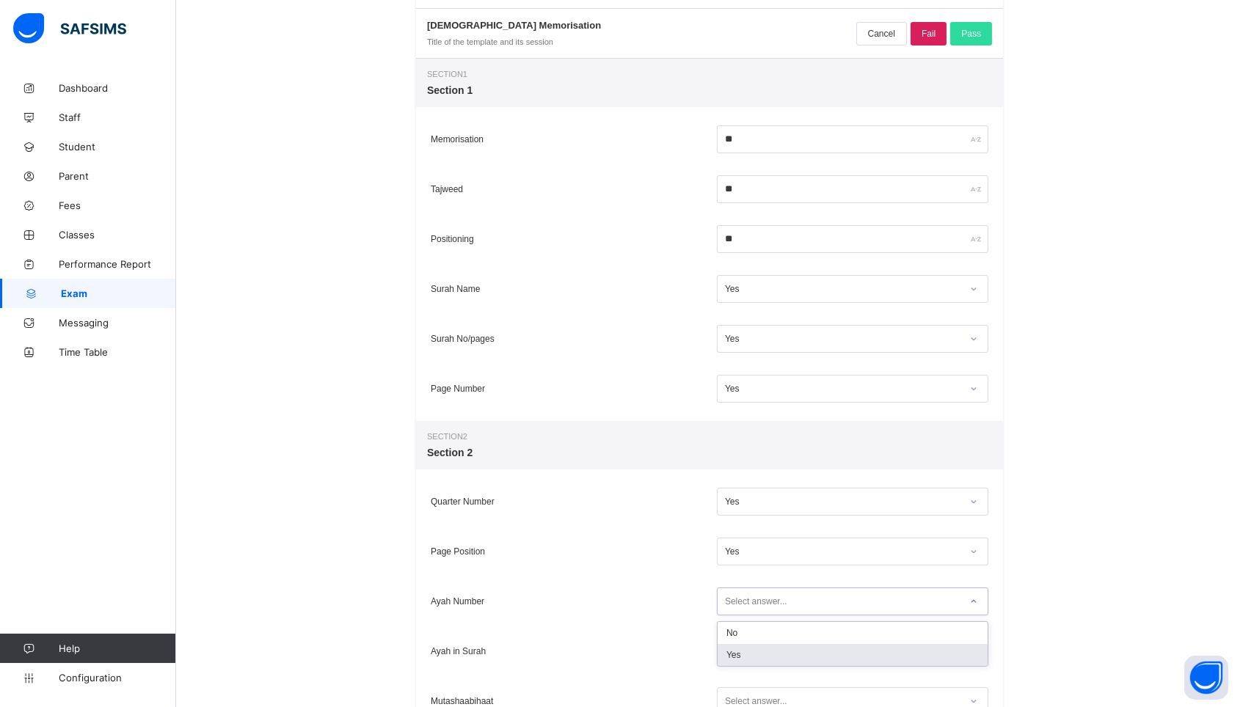
click at [740, 664] on div "Yes" at bounding box center [853, 655] width 270 height 22
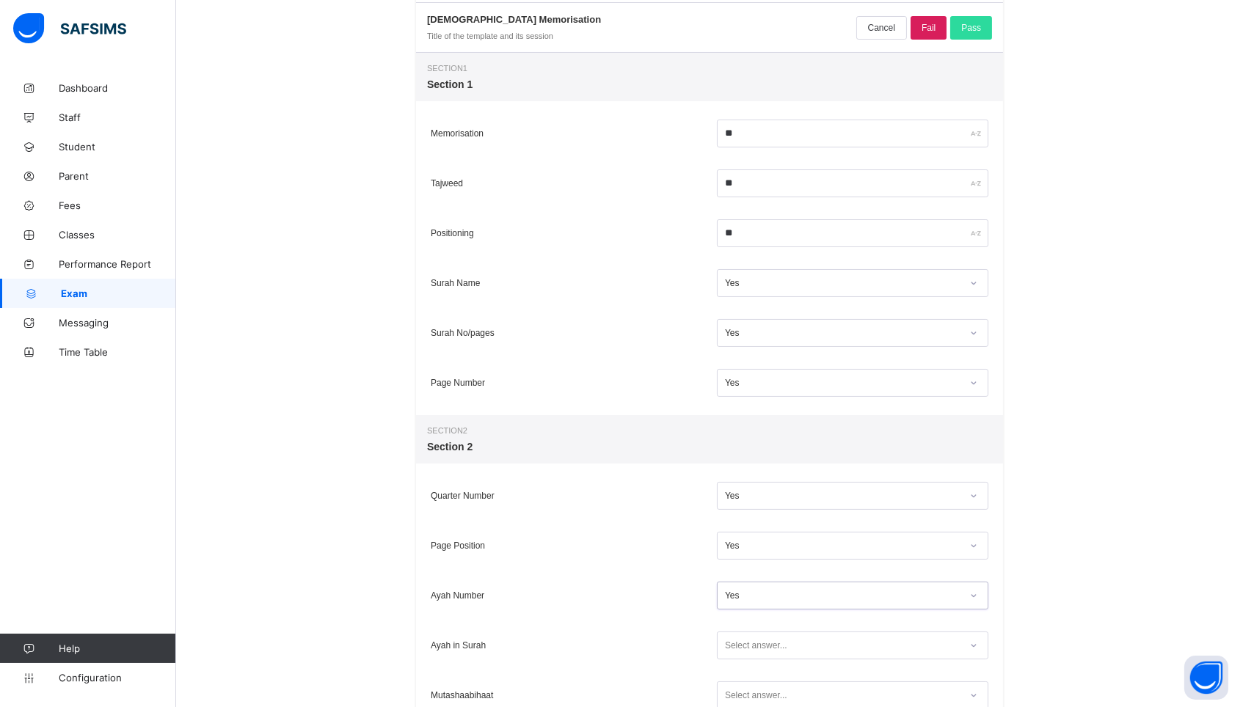
click at [748, 653] on div "Select answer..." at bounding box center [852, 646] width 271 height 28
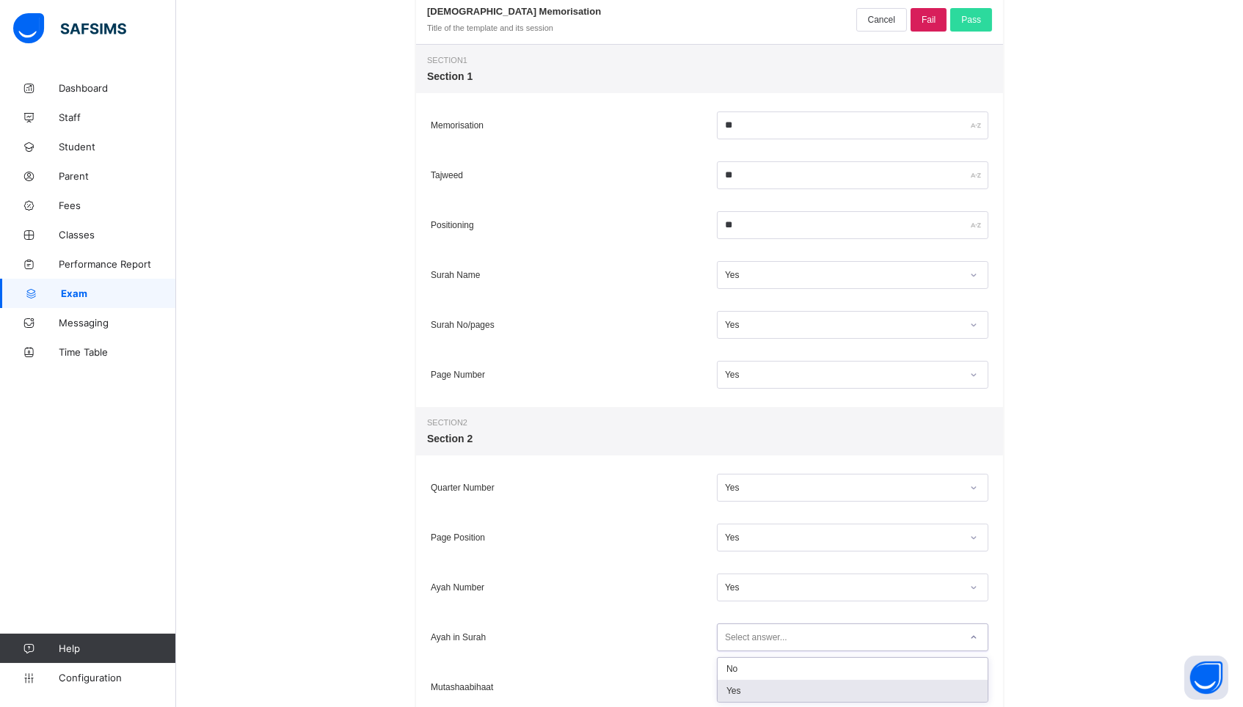
click at [740, 687] on div "Yes" at bounding box center [853, 691] width 270 height 22
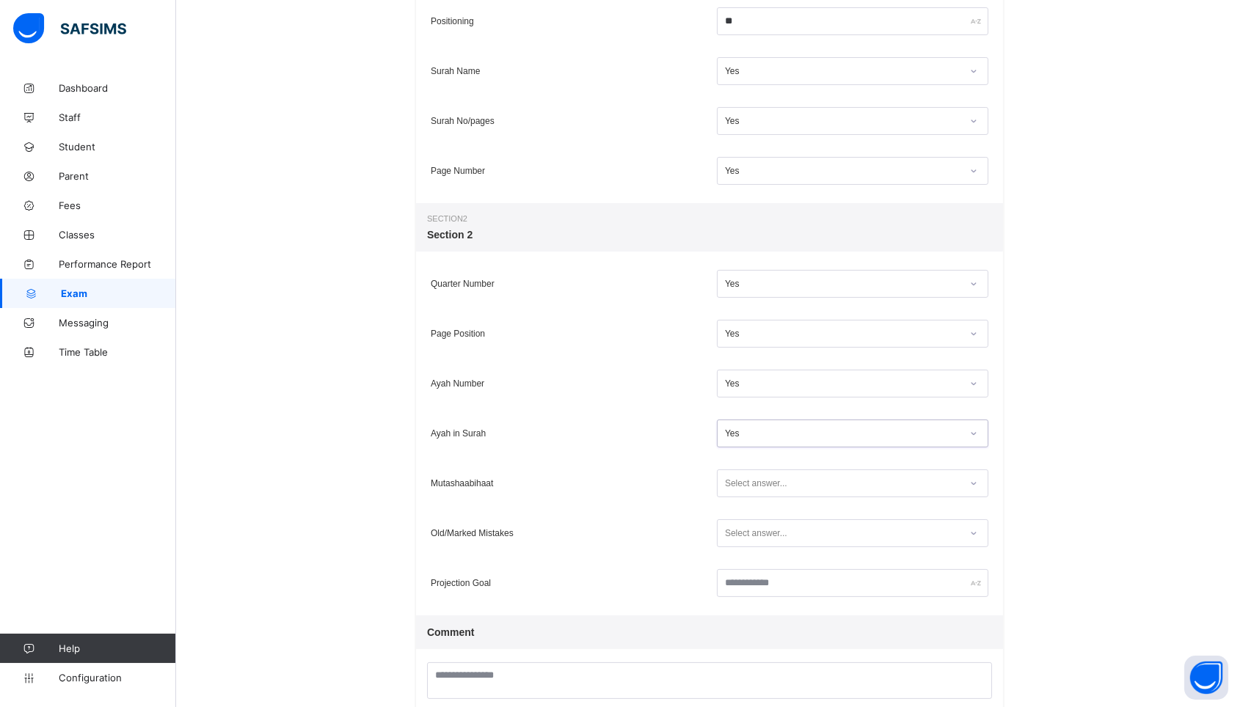
scroll to position [442, 0]
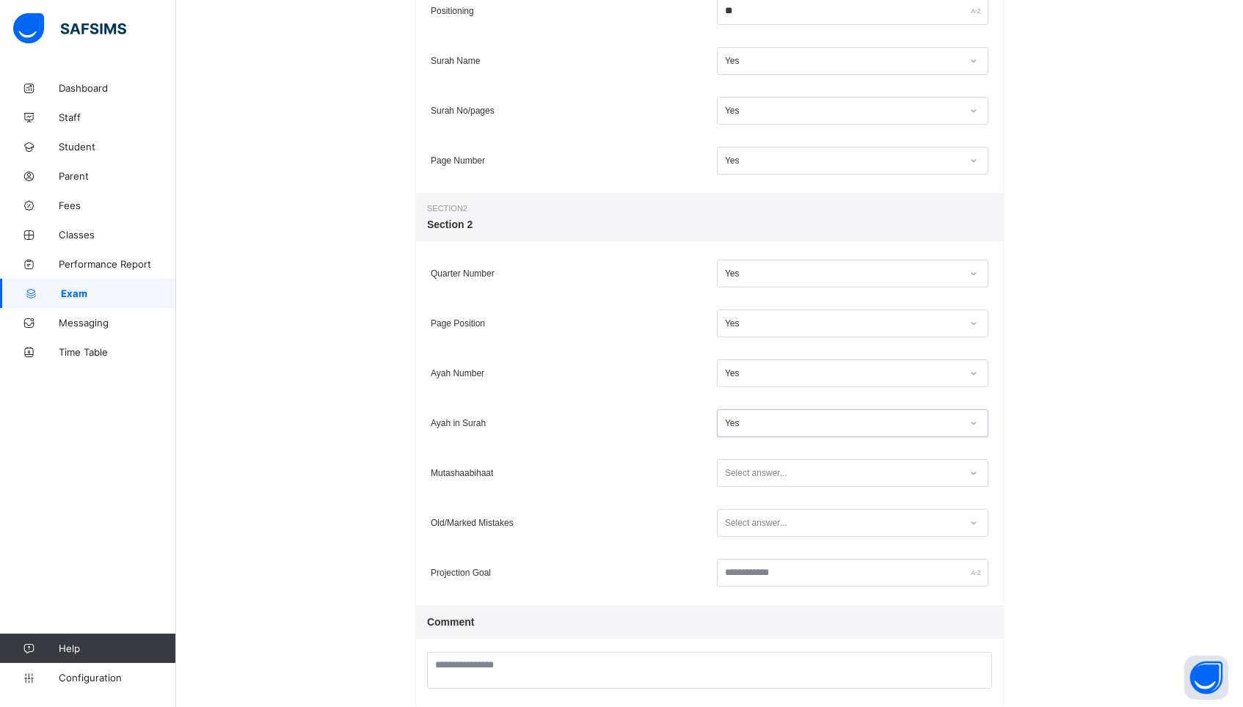
click at [762, 477] on div "Select answer..." at bounding box center [756, 473] width 62 height 28
click at [753, 525] on div "Yes" at bounding box center [853, 527] width 270 height 22
click at [753, 525] on div "Select answer..." at bounding box center [756, 523] width 62 height 28
click at [744, 566] on div "Yes" at bounding box center [853, 577] width 270 height 22
click at [753, 569] on input "text" at bounding box center [852, 573] width 271 height 28
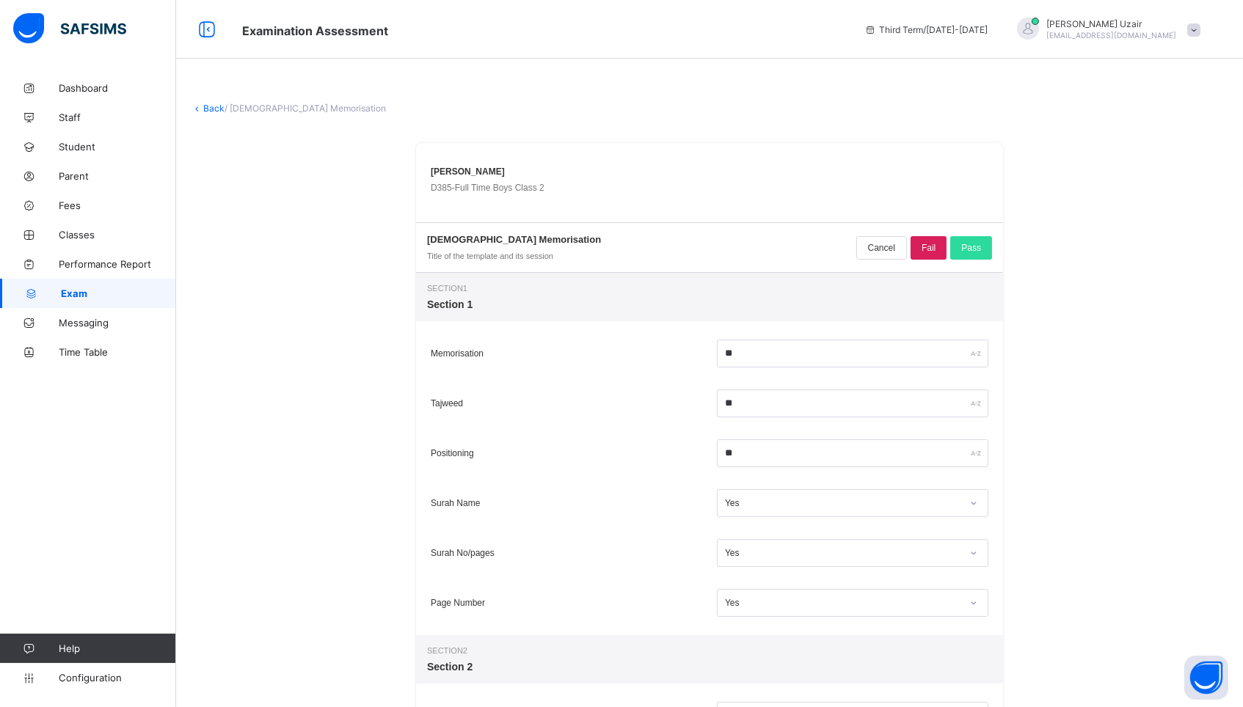
scroll to position [0, 0]
type input "******"
click at [965, 245] on span "Pass" at bounding box center [971, 248] width 20 height 10
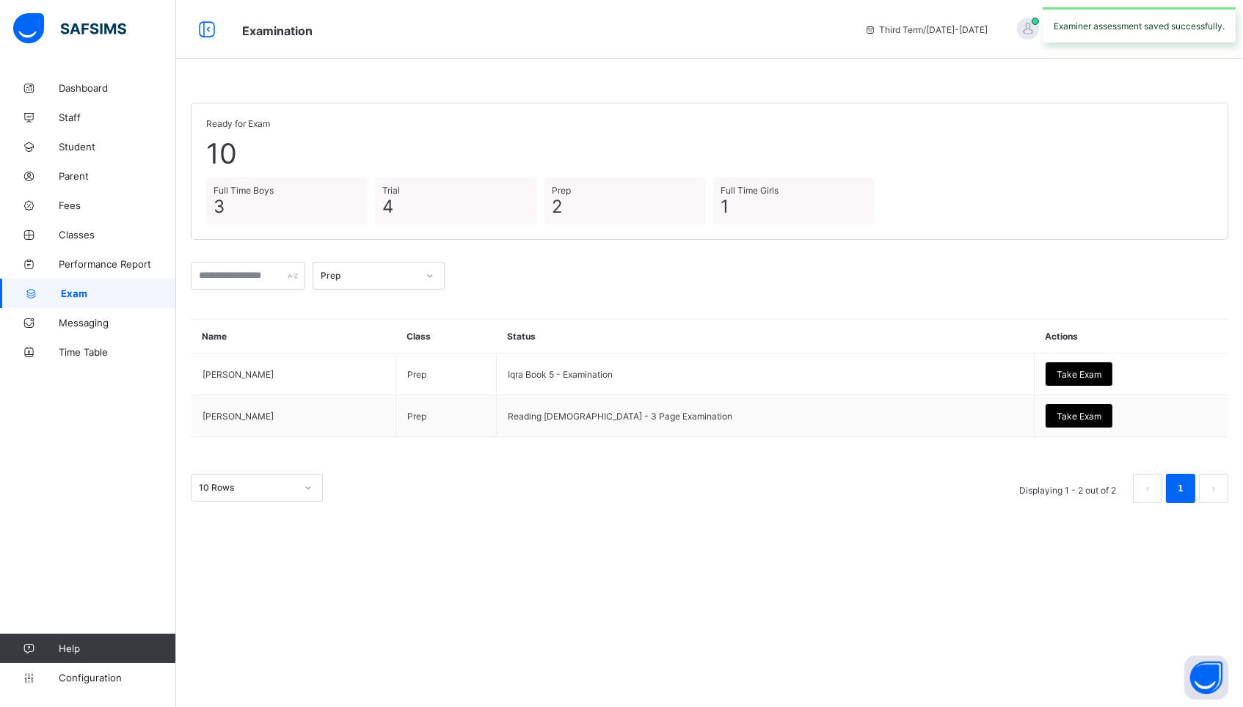
click at [403, 266] on div "Prep" at bounding box center [364, 276] width 103 height 21
click at [388, 365] on div "Full Time Boys" at bounding box center [378, 376] width 131 height 23
